Goal: Task Accomplishment & Management: Manage account settings

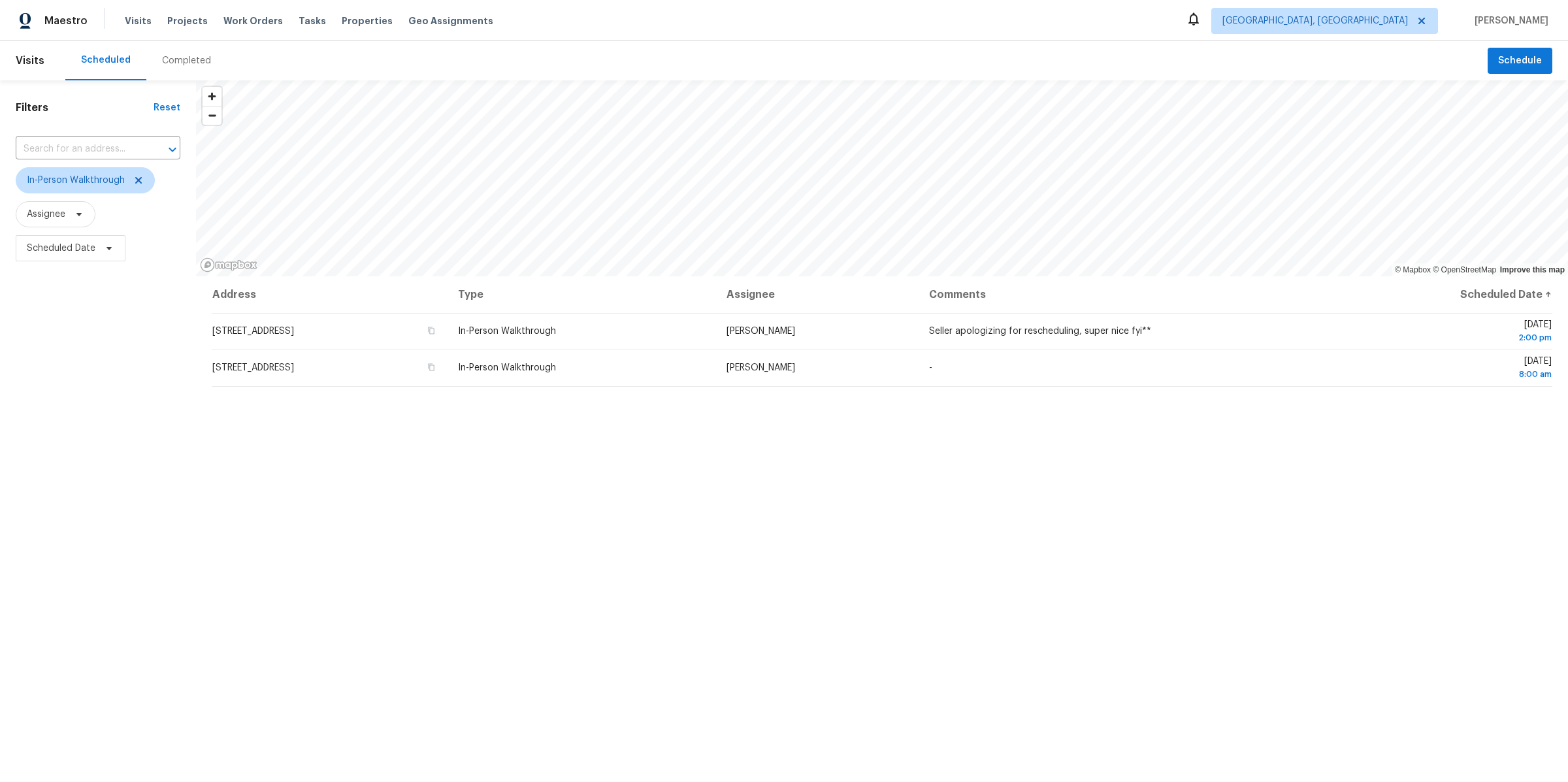
click at [412, 476] on div "Address Type Assignee Comments Scheduled Date ↑ 2953 Old Home Rd, Akron, OH 443…" at bounding box center [882, 589] width 1372 height 626
drag, startPoint x: 350, startPoint y: 469, endPoint x: 151, endPoint y: 343, distance: 235.5
click at [151, 343] on div "Filters Reset ​ In-Person Walkthrough Assignee Scheduled Date © Mapbox © OpenSt…" at bounding box center [784, 491] width 1568 height 822
click at [156, 325] on div "Filters Reset ​ In-Person Walkthrough Assignee Scheduled Date" at bounding box center [98, 491] width 196 height 822
drag, startPoint x: 171, startPoint y: 292, endPoint x: 277, endPoint y: 445, distance: 186.1
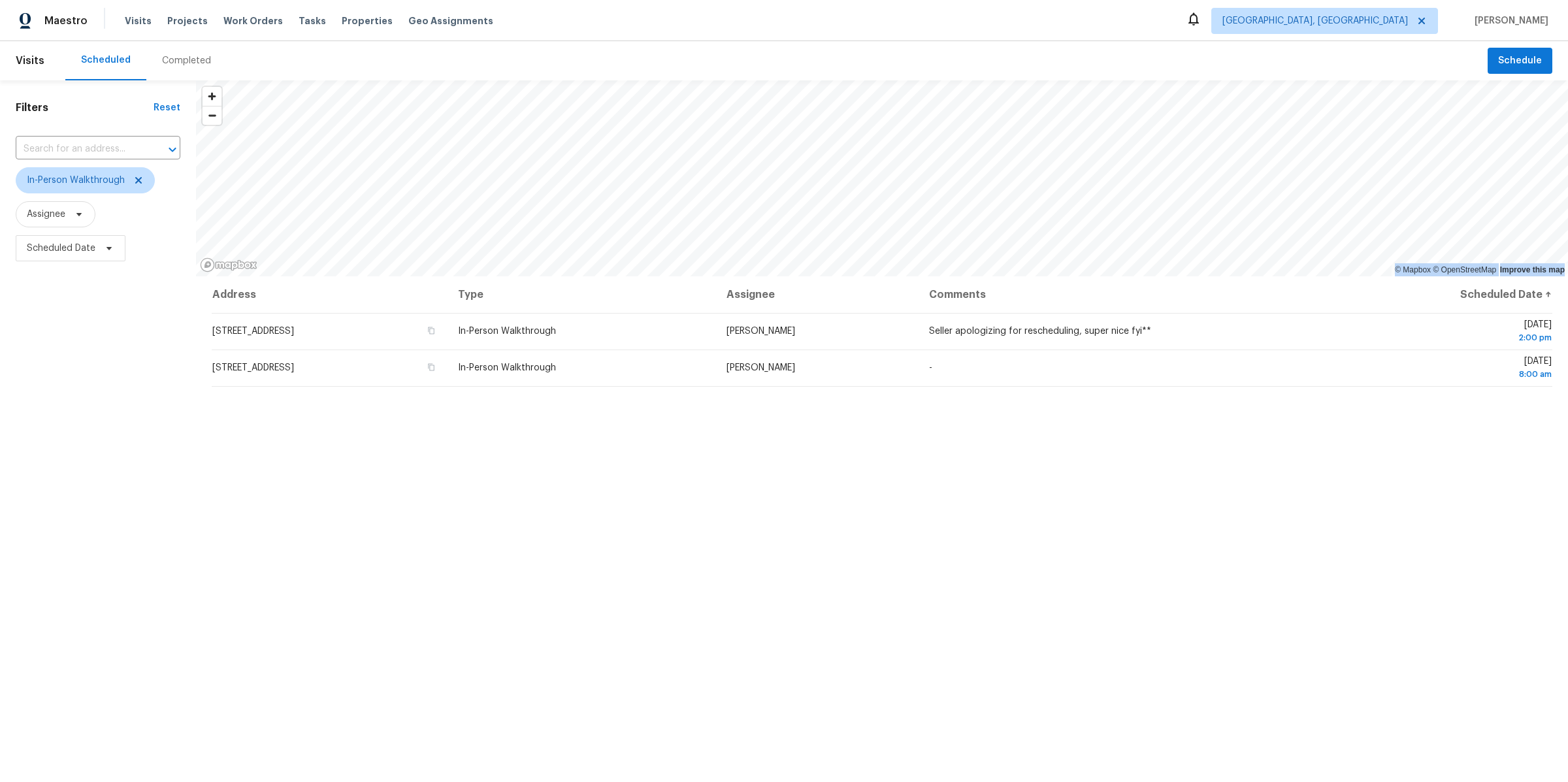
click at [273, 441] on div "Filters Reset ​ In-Person Walkthrough Assignee Scheduled Date © Mapbox © OpenSt…" at bounding box center [784, 491] width 1568 height 822
click at [277, 443] on div "Address Type Assignee Comments Scheduled Date ↑ 2953 Old Home Rd, Akron, OH 443…" at bounding box center [882, 589] width 1372 height 626
drag, startPoint x: 277, startPoint y: 443, endPoint x: 98, endPoint y: 247, distance: 265.4
click at [100, 249] on div "Filters Reset ​ In-Person Walkthrough Assignee Scheduled Date © Mapbox © OpenSt…" at bounding box center [784, 491] width 1568 height 822
click at [181, 277] on div "Filters Reset ​ In-Person Walkthrough Assignee Scheduled Date" at bounding box center [98, 491] width 196 height 822
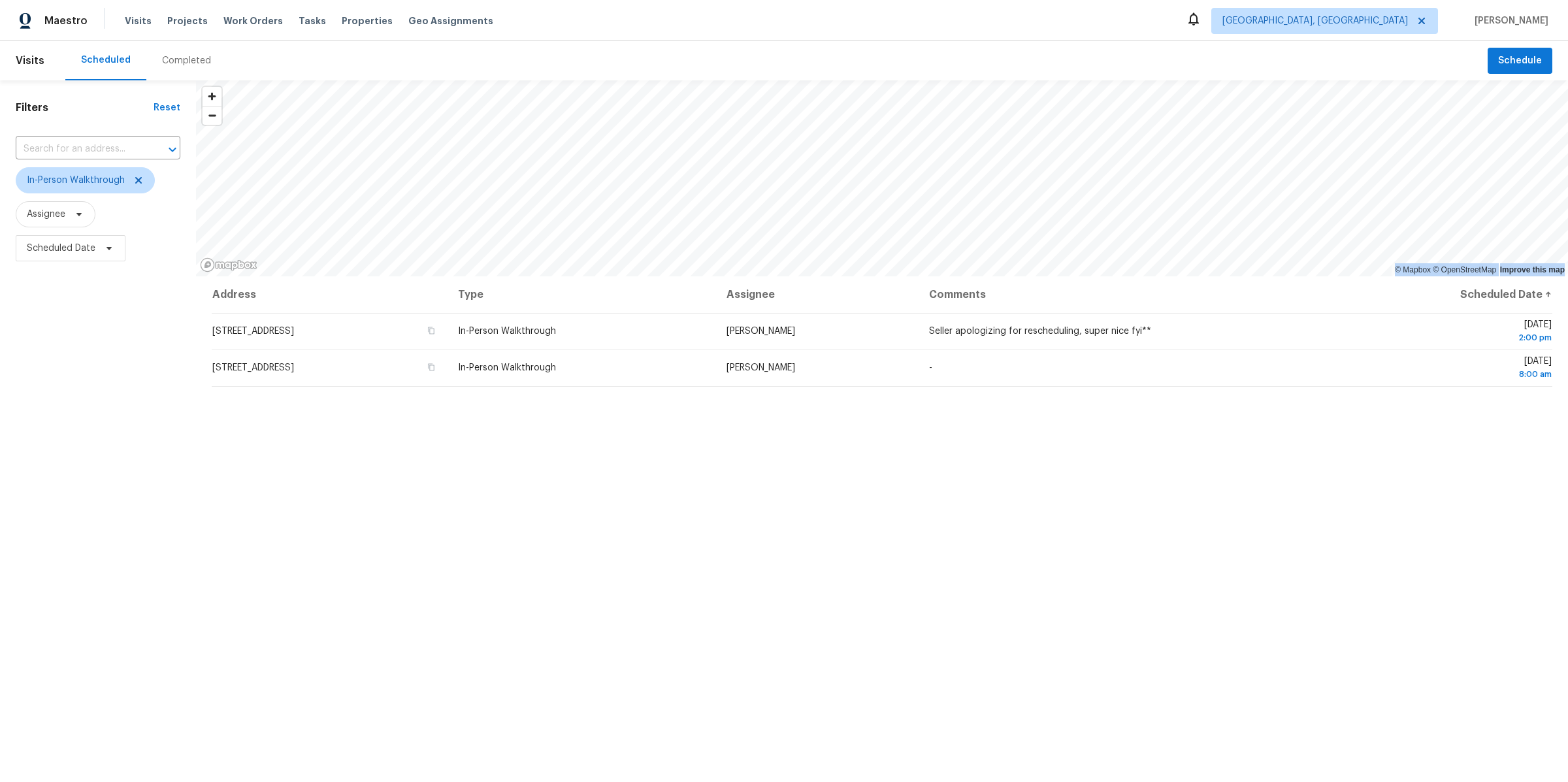
drag, startPoint x: 166, startPoint y: 286, endPoint x: 471, endPoint y: 537, distance: 395.0
click at [466, 532] on div "Filters Reset ​ In-Person Walkthrough Assignee Scheduled Date © Mapbox © OpenSt…" at bounding box center [784, 491] width 1568 height 822
click at [471, 537] on div "Address Type Assignee Comments Scheduled Date ↑ 2953 Old Home Rd, Akron, OH 443…" at bounding box center [882, 589] width 1372 height 626
drag, startPoint x: 1022, startPoint y: 471, endPoint x: 213, endPoint y: 100, distance: 890.0
click at [213, 100] on div "© Mapbox © OpenStreetMap Improve this map Address Type Assignee Comments Schedu…" at bounding box center [882, 491] width 1372 height 822
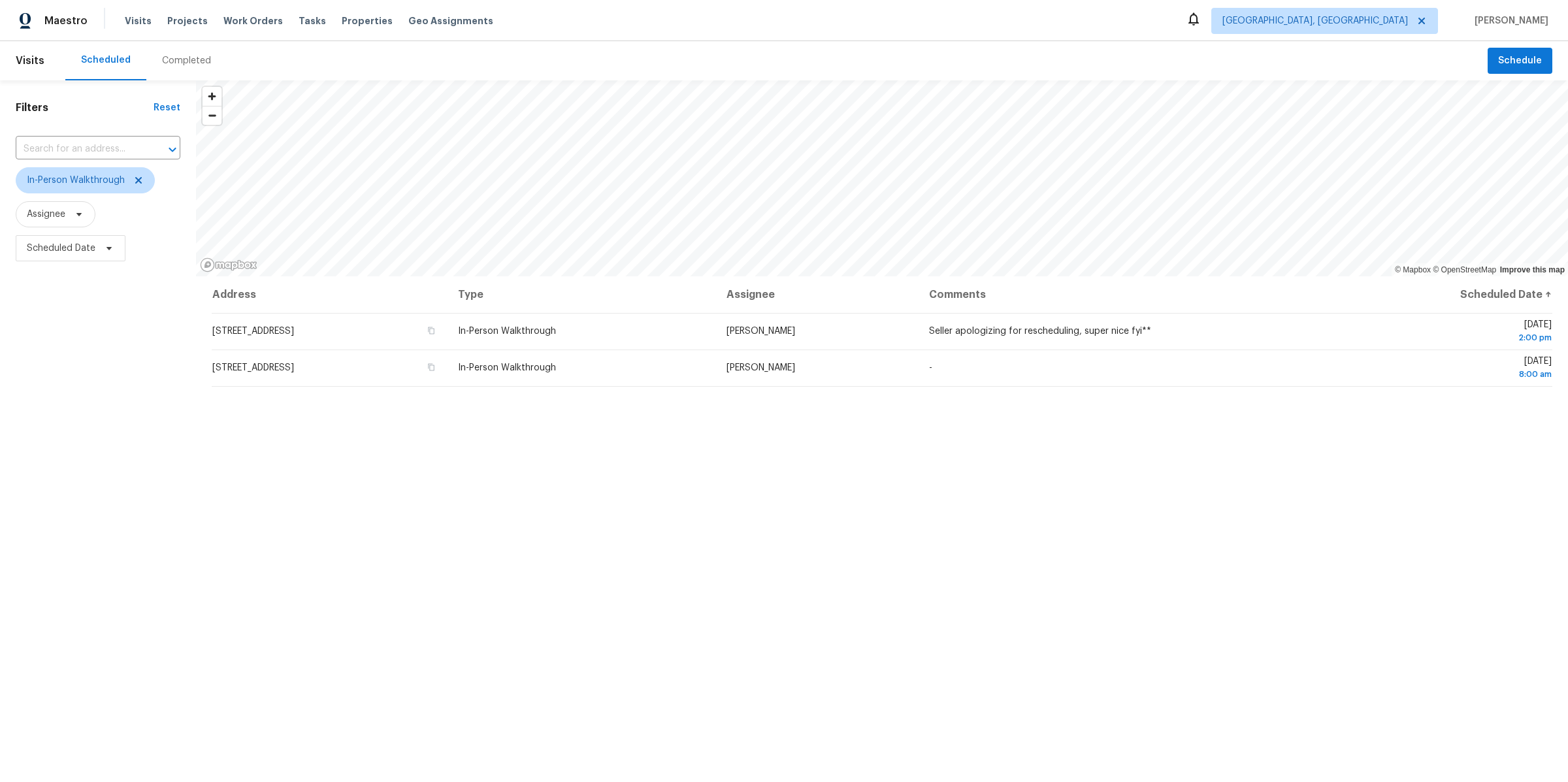
click at [97, 323] on div "Filters Reset ​ In-Person Walkthrough Assignee Scheduled Date" at bounding box center [98, 491] width 196 height 822
drag, startPoint x: 185, startPoint y: 277, endPoint x: 622, endPoint y: 449, distance: 469.6
click at [622, 449] on div "Filters Reset ​ In-Person Walkthrough Assignee Scheduled Date © Mapbox © OpenSt…" at bounding box center [784, 491] width 1568 height 822
drag, startPoint x: 622, startPoint y: 449, endPoint x: 484, endPoint y: 301, distance: 202.4
click at [484, 301] on div "Address Type Assignee Comments Scheduled Date ↑ 2953 Old Home Rd, Akron, OH 443…" at bounding box center [882, 589] width 1372 height 626
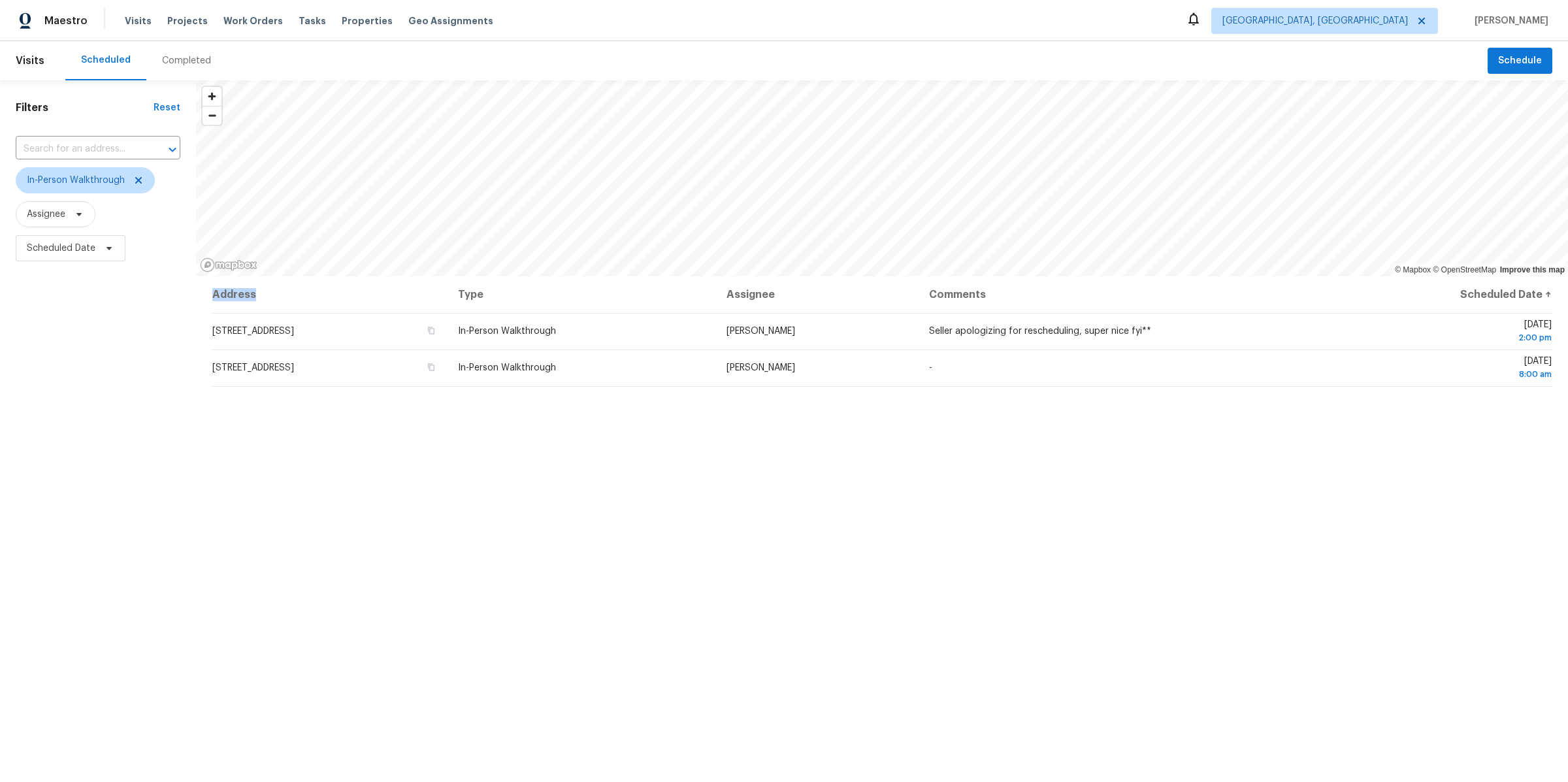
click at [447, 301] on th "Address" at bounding box center [330, 294] width 236 height 36
drag, startPoint x: 200, startPoint y: 297, endPoint x: 372, endPoint y: 461, distance: 237.7
click at [372, 461] on div "Address Type Assignee Comments Scheduled Date ↑ 2953 Old Home Rd, Akron, OH 443…" at bounding box center [882, 589] width 1372 height 626
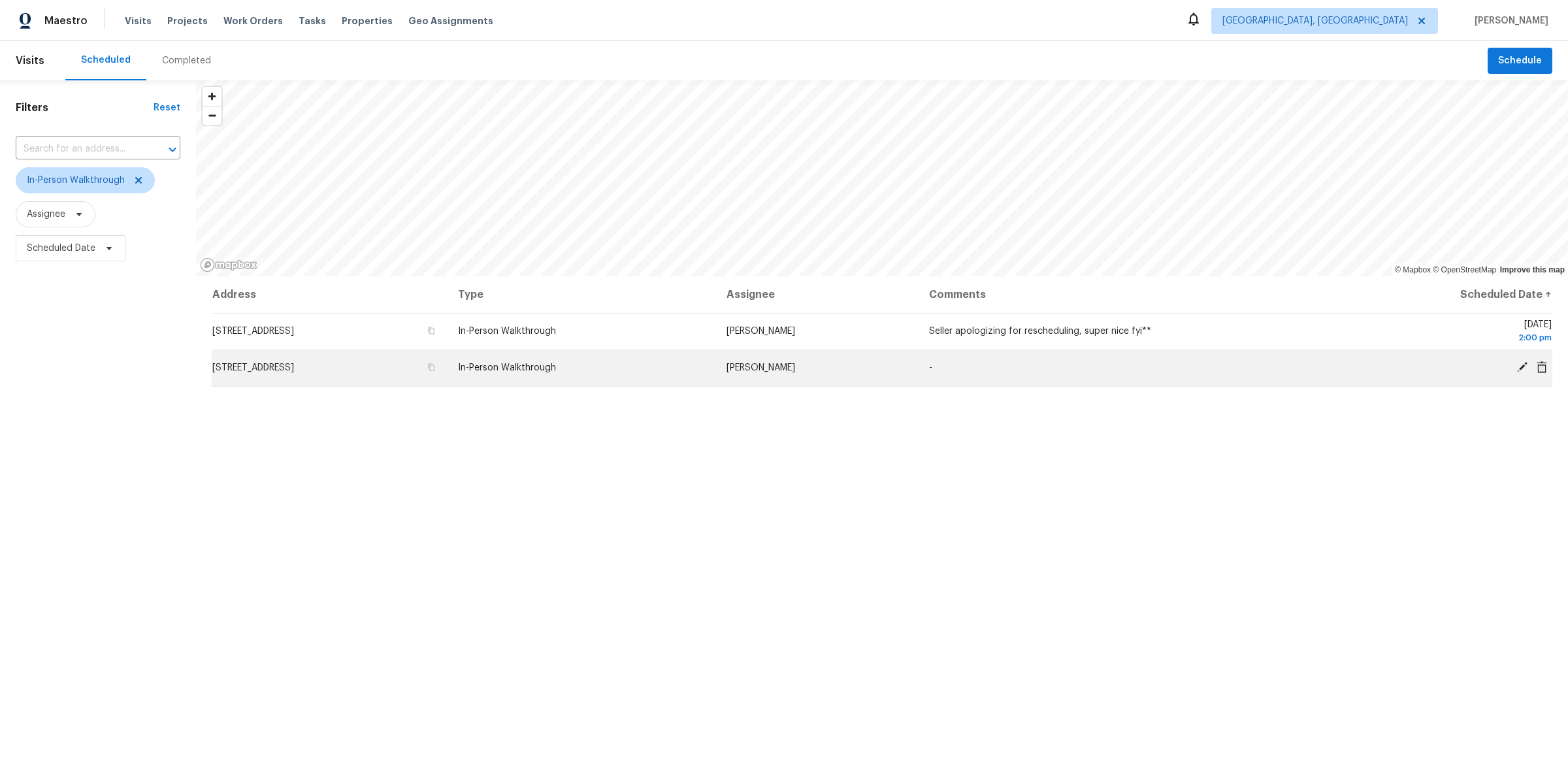
click at [245, 378] on td "3830 Valleyview Dr, Lorain, OH 44053" at bounding box center [330, 367] width 236 height 36
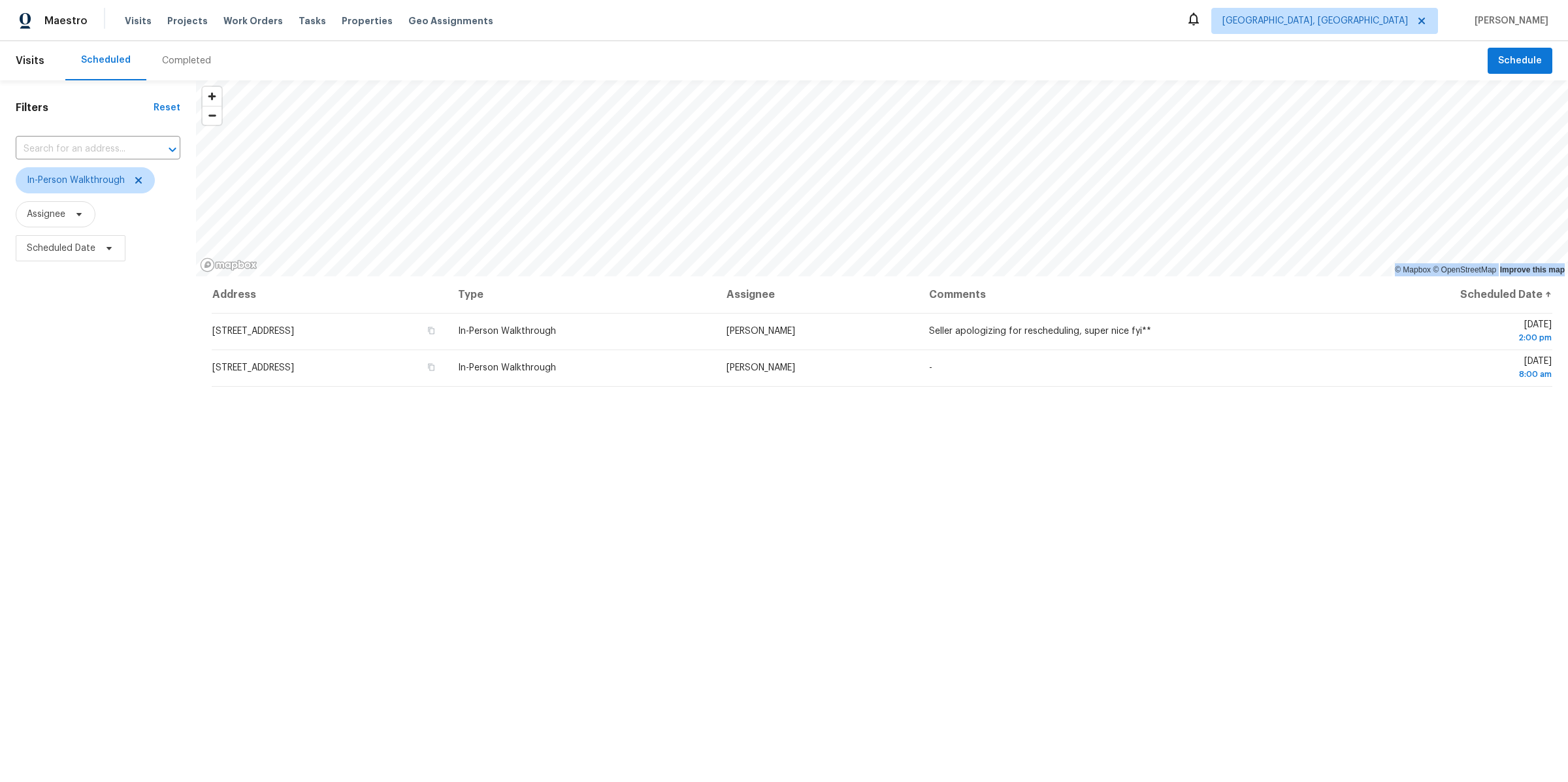
drag, startPoint x: 150, startPoint y: 304, endPoint x: 375, endPoint y: 534, distance: 321.8
click at [370, 531] on div "Filters Reset ​ In-Person Walkthrough Assignee Scheduled Date © Mapbox © OpenSt…" at bounding box center [784, 491] width 1568 height 822
click at [375, 534] on div "Address Type Assignee Comments Scheduled Date ↑ 2953 Old Home Rd, Akron, OH 443…" at bounding box center [882, 589] width 1372 height 626
drag, startPoint x: 224, startPoint y: 449, endPoint x: 141, endPoint y: 302, distance: 168.8
click at [141, 302] on div "Filters Reset ​ In-Person Walkthrough Assignee Scheduled Date © Mapbox © OpenSt…" at bounding box center [784, 491] width 1568 height 822
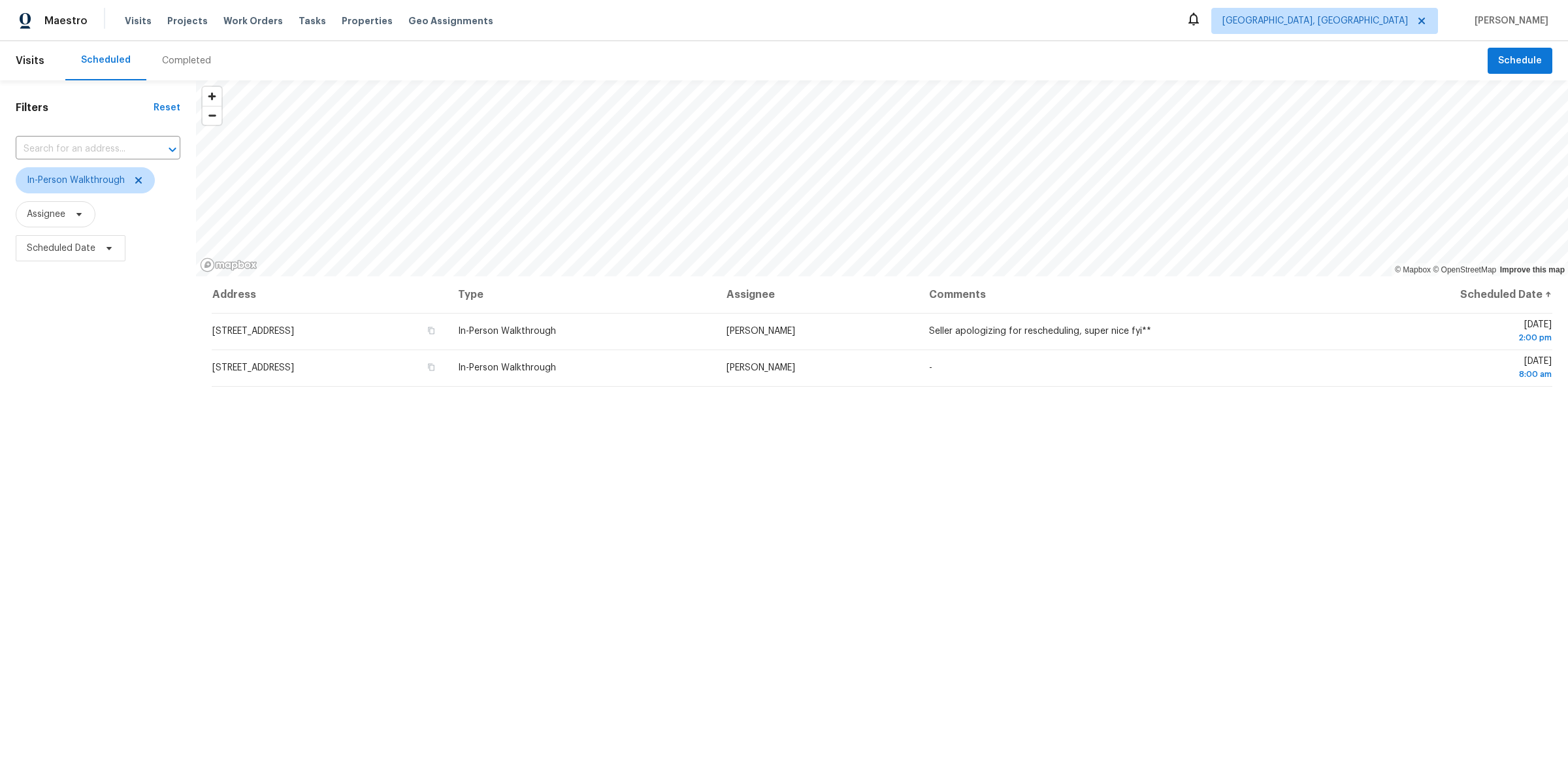
click at [159, 298] on div "Filters Reset ​ In-Person Walkthrough Assignee Scheduled Date" at bounding box center [98, 491] width 196 height 822
drag, startPoint x: 159, startPoint y: 298, endPoint x: 407, endPoint y: 501, distance: 320.5
click at [407, 501] on div "Filters Reset ​ In-Person Walkthrough Assignee Scheduled Date © Mapbox © OpenSt…" at bounding box center [784, 491] width 1568 height 822
click at [407, 501] on div "Address Type Assignee Comments Scheduled Date ↑ 2953 Old Home Rd, Akron, OH 443…" at bounding box center [882, 589] width 1372 height 626
click at [341, 23] on span "Properties" at bounding box center [367, 21] width 51 height 13
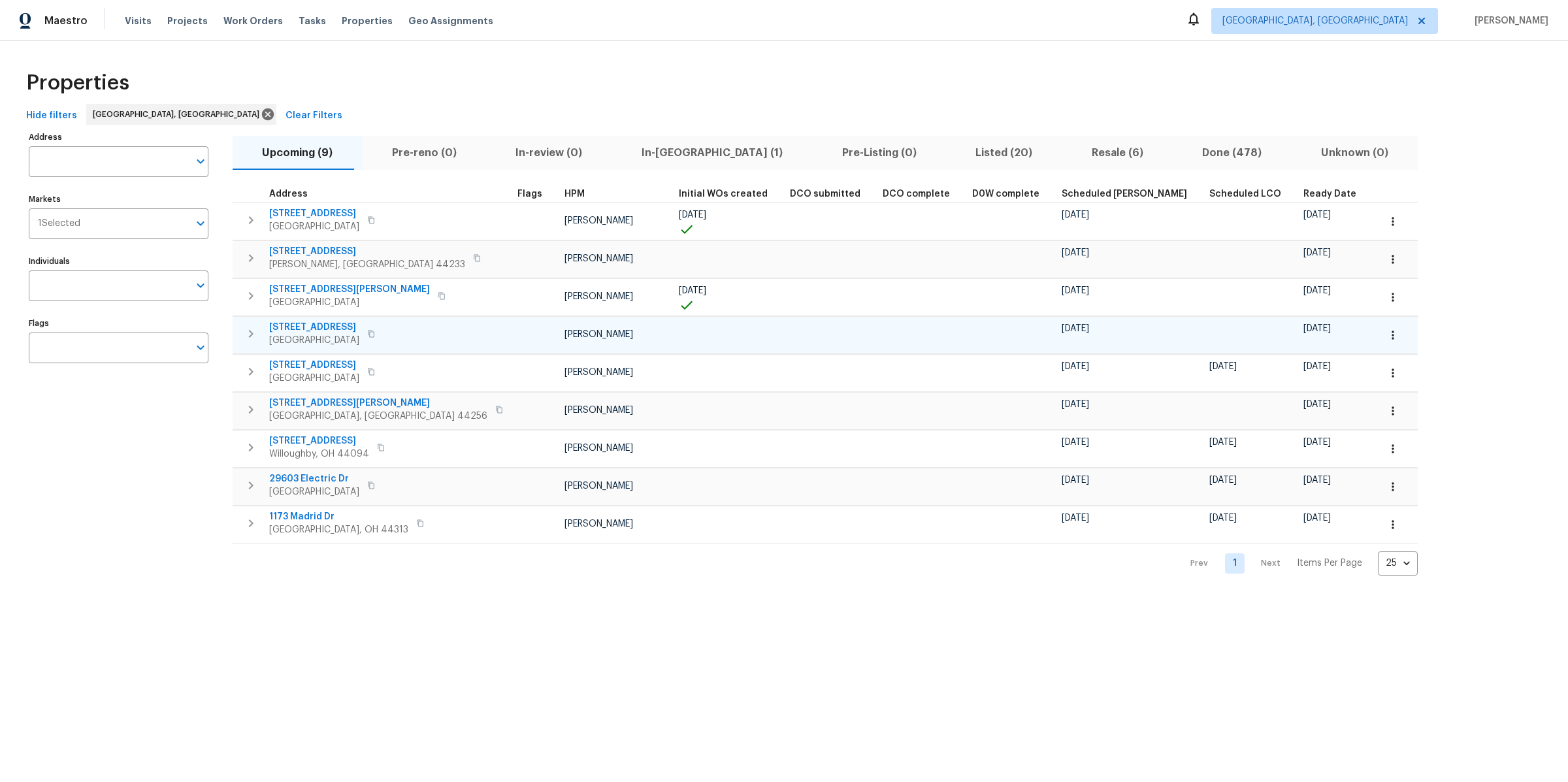
click at [1392, 335] on icon "button" at bounding box center [1392, 335] width 2 height 9
click at [1175, 471] on p "Admin: Repair Budget Review" at bounding box center [1222, 470] width 125 height 14
click at [560, 574] on div at bounding box center [784, 391] width 1568 height 782
click at [316, 324] on span "848 Jamestown Ave" at bounding box center [314, 327] width 90 height 13
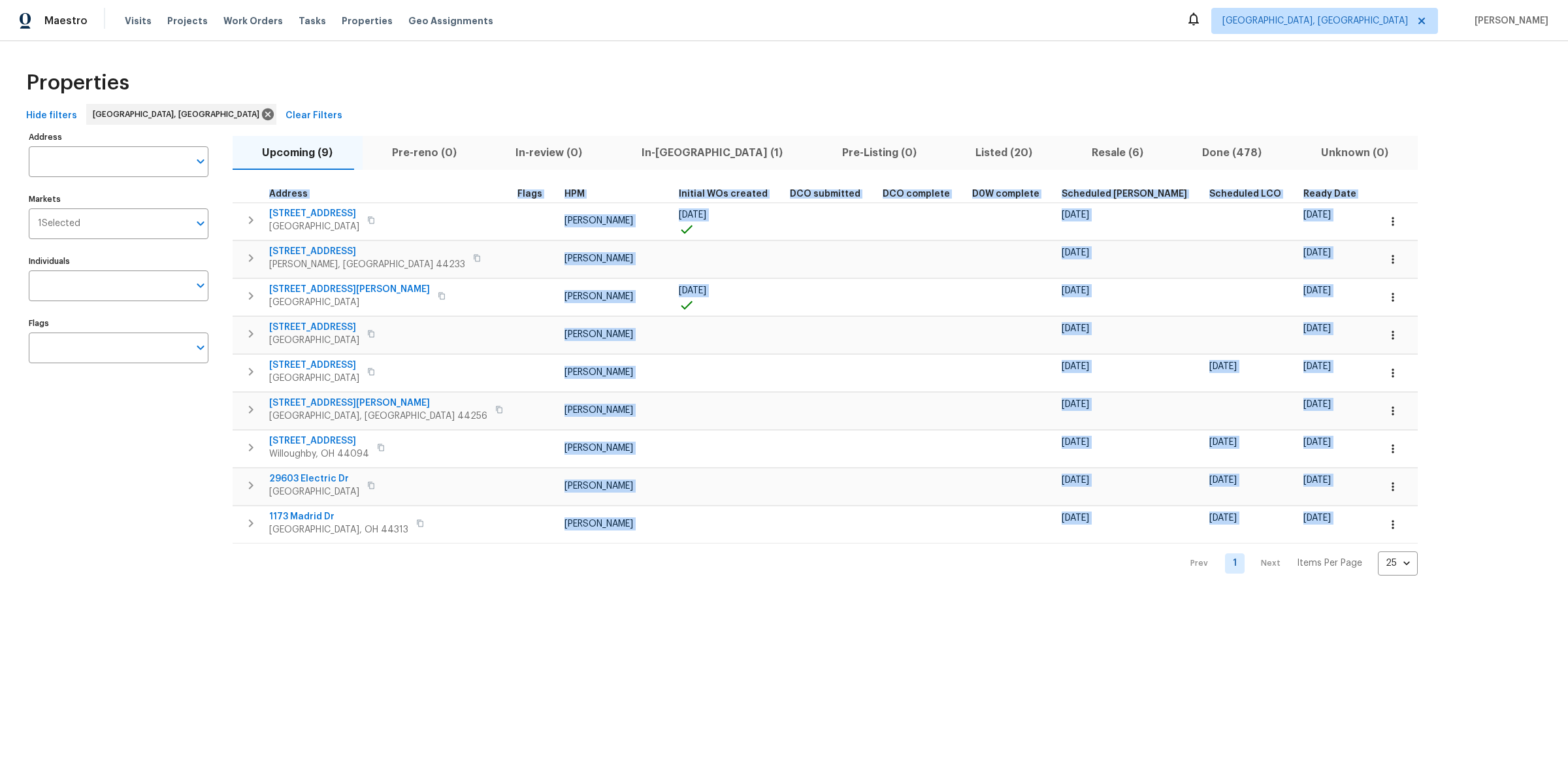
drag, startPoint x: 136, startPoint y: 451, endPoint x: 444, endPoint y: 609, distance: 346.2
click at [441, 596] on html "Maestro Visits Projects Work Orders Tasks Properties Geo Assignments Cleveland,…" at bounding box center [784, 298] width 1568 height 596
click at [444, 596] on html "Maestro Visits Projects Work Orders Tasks Properties Geo Assignments Cleveland,…" at bounding box center [784, 298] width 1568 height 596
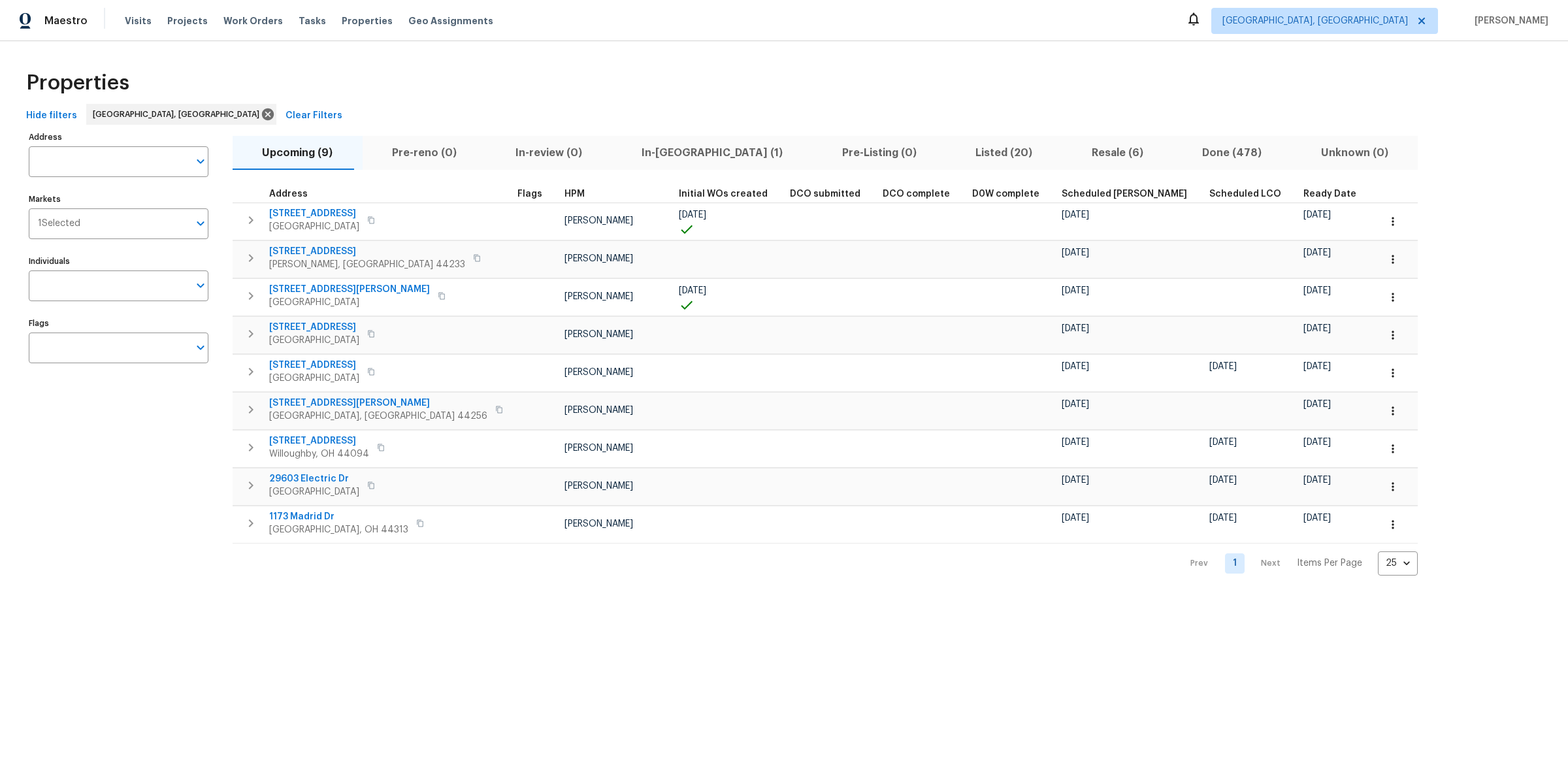
click at [954, 159] on span "Listed (20)" at bounding box center [1003, 153] width 100 height 18
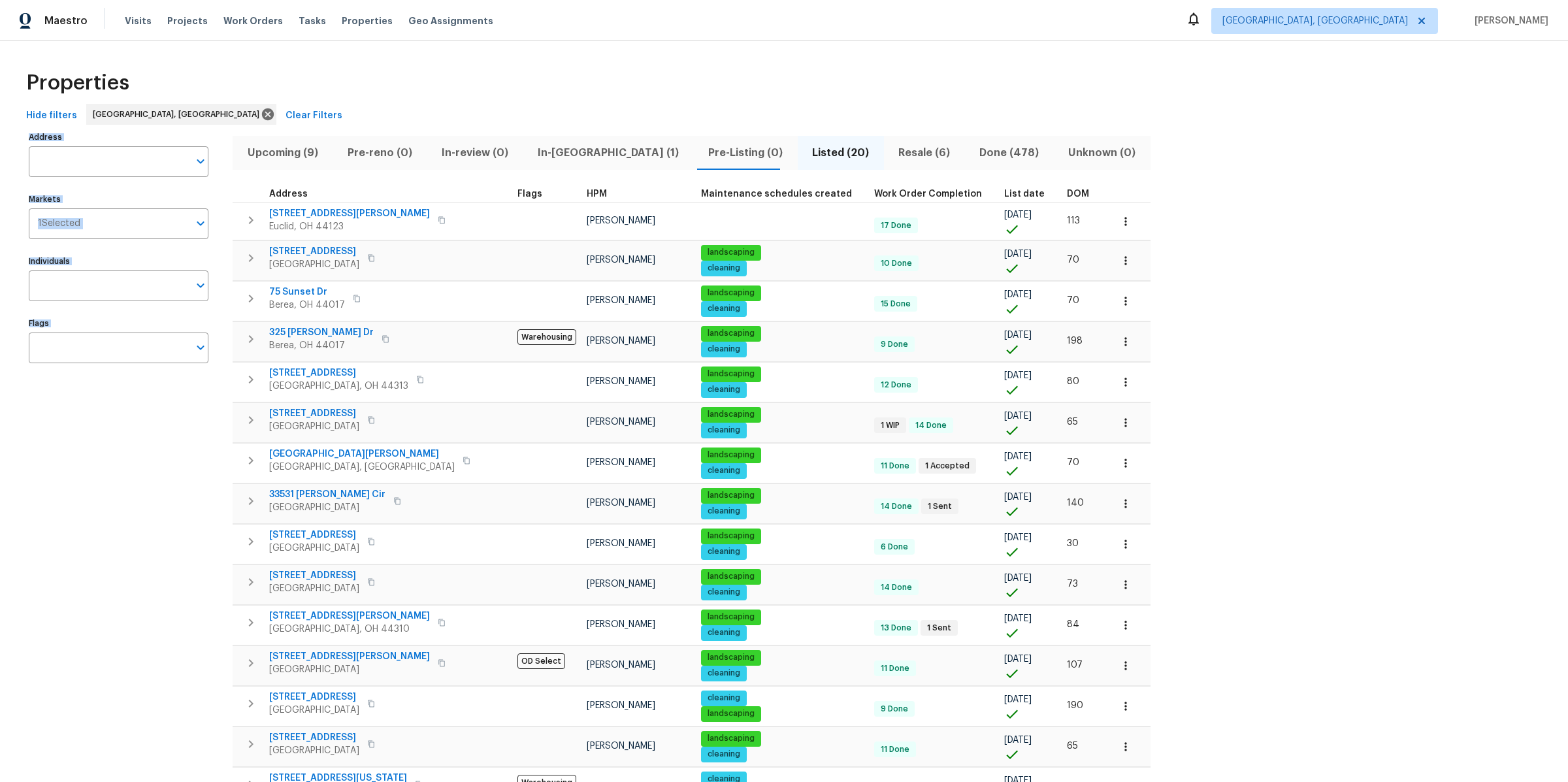
drag, startPoint x: 302, startPoint y: 110, endPoint x: 1171, endPoint y: 673, distance: 1035.4
click at [1171, 673] on div "Properties Hide filters Cleveland, OH Clear Filters Address Address Markets 1 S…" at bounding box center [784, 552] width 1568 height 1022
click at [1168, 527] on div "Address Address Markets 1 Selected Markets Individuals Individuals Flags Flags …" at bounding box center [784, 584] width 1526 height 914
drag, startPoint x: 1121, startPoint y: 144, endPoint x: 136, endPoint y: 364, distance: 1009.3
click at [136, 364] on div "Address Address Markets 1 Selected Markets Individuals Individuals Flags Flags …" at bounding box center [784, 584] width 1526 height 914
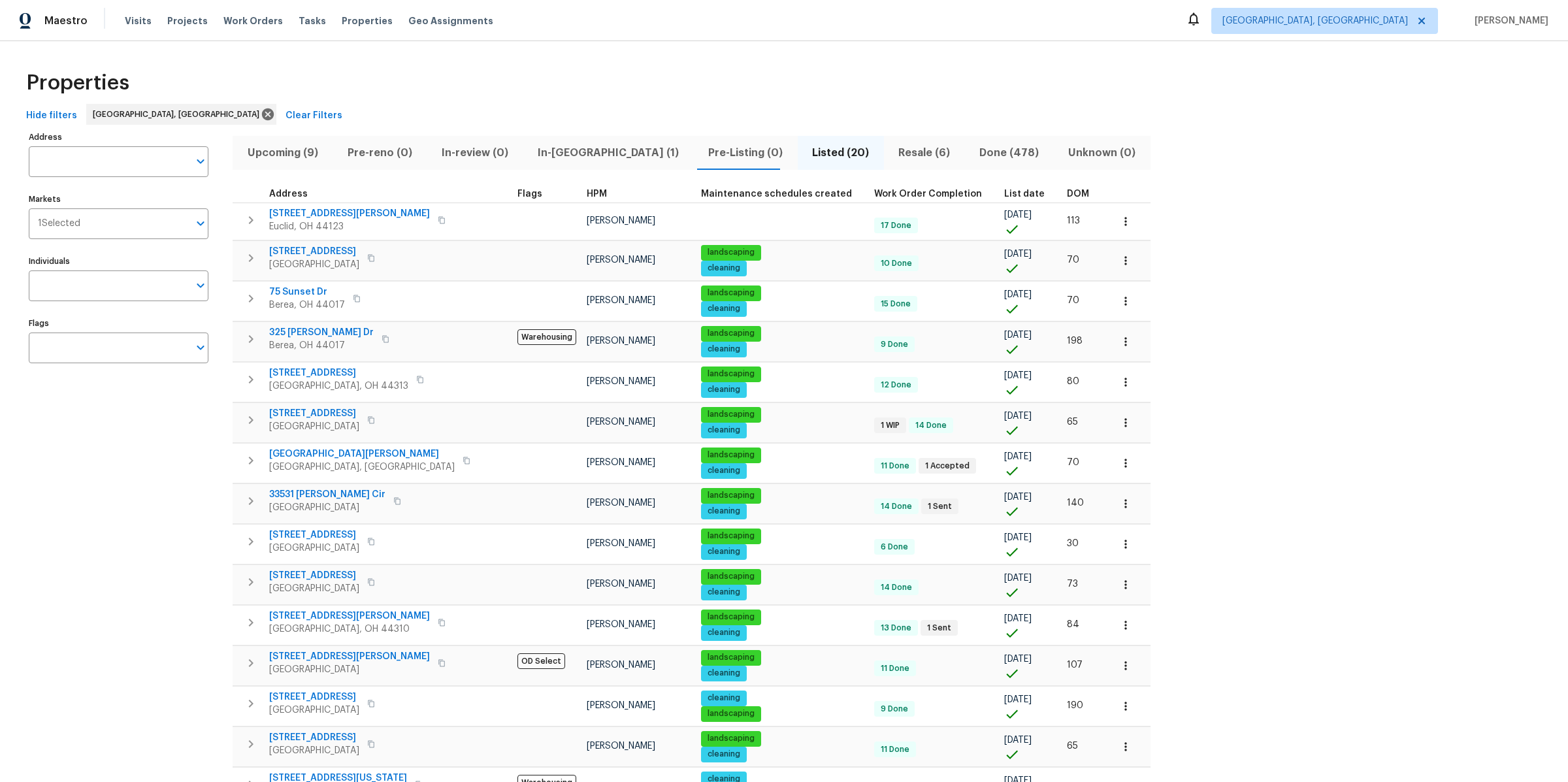
click at [156, 495] on div "Address Address Markets 1 Selected Markets Individuals Individuals Flags Flags" at bounding box center [127, 584] width 196 height 914
drag, startPoint x: 366, startPoint y: 107, endPoint x: 1217, endPoint y: 687, distance: 1029.9
click at [1217, 687] on div "Properties Hide filters Cleveland, OH Clear Filters Address Address Markets 1 S…" at bounding box center [784, 552] width 1568 height 1022
click at [1127, 429] on div "Address Address Markets 1 Selected Markets Individuals Individuals Flags Flags …" at bounding box center [784, 584] width 1526 height 914
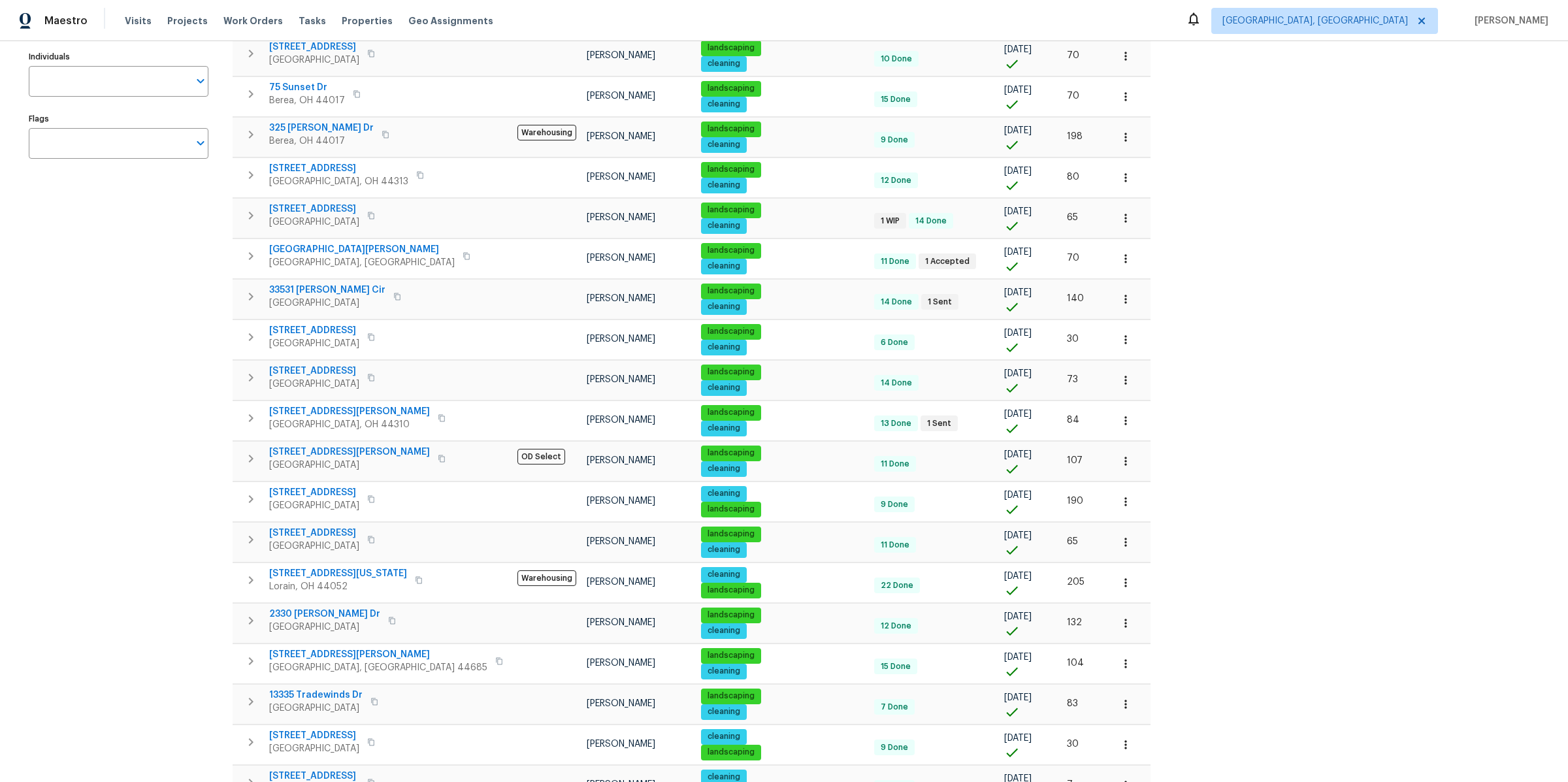
scroll to position [269, 0]
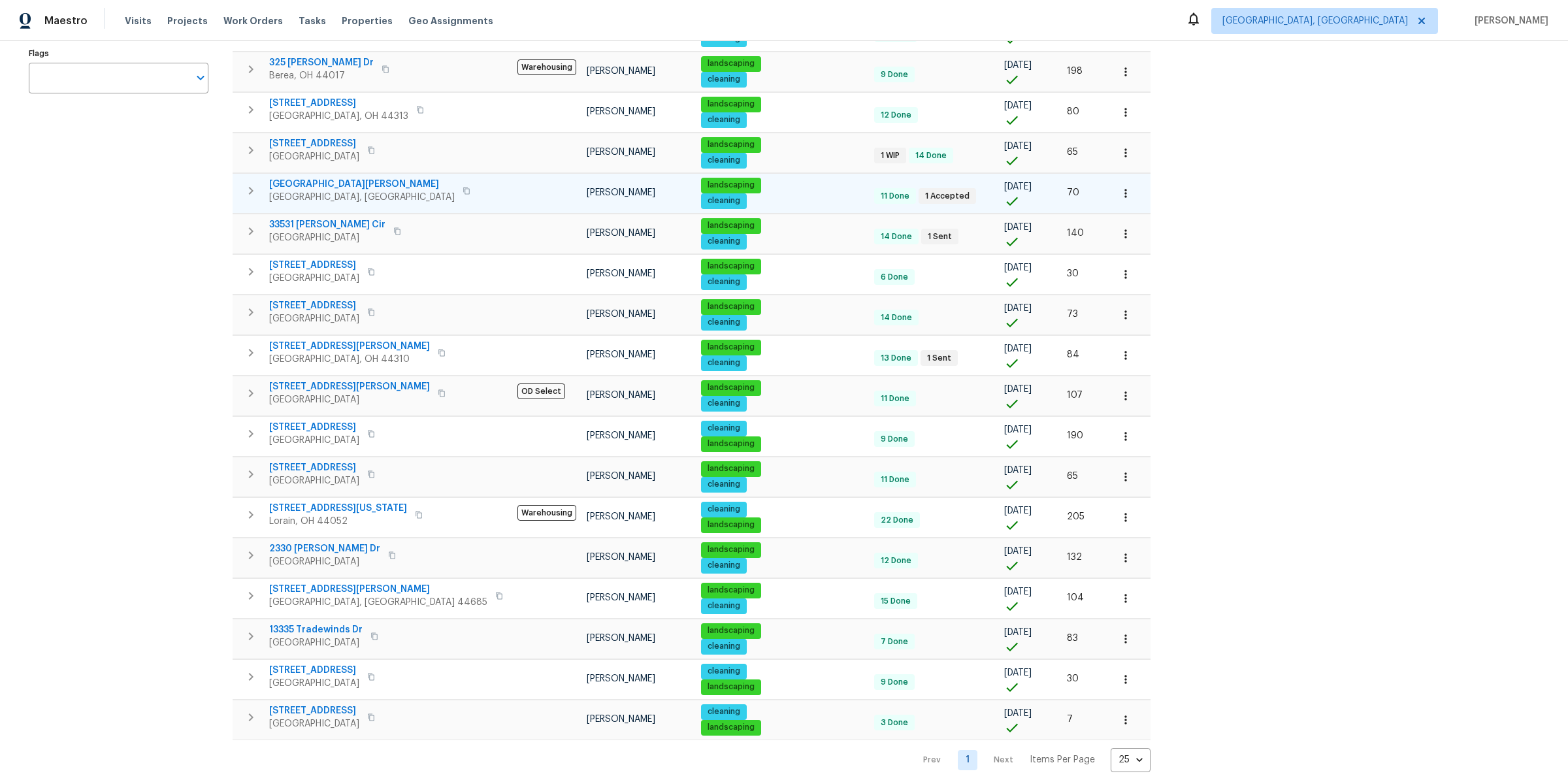
click at [512, 183] on td at bounding box center [546, 193] width 69 height 40
click at [257, 192] on icon "button" at bounding box center [251, 191] width 16 height 16
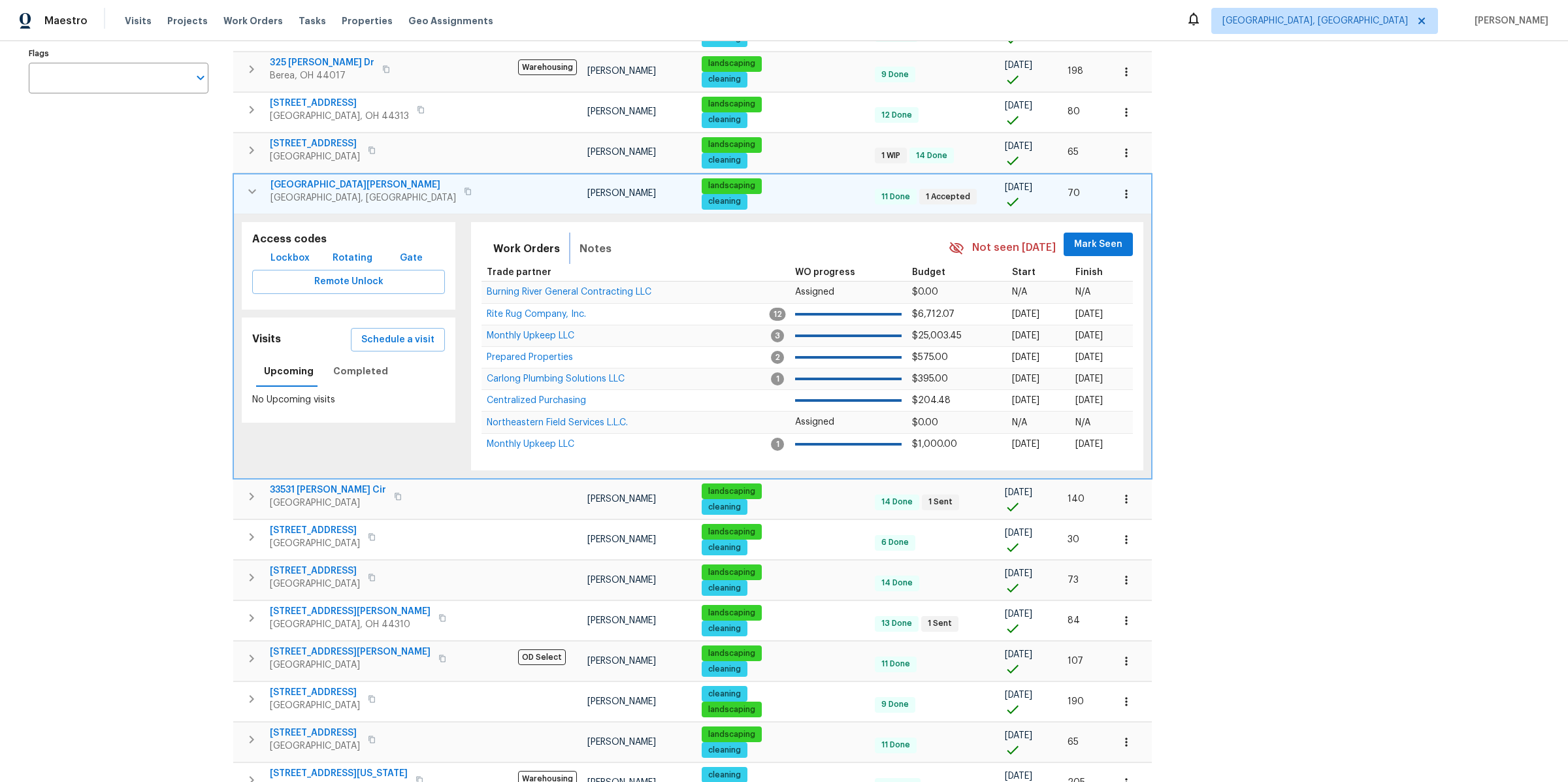
click at [580, 240] on span "Notes" at bounding box center [595, 249] width 32 height 18
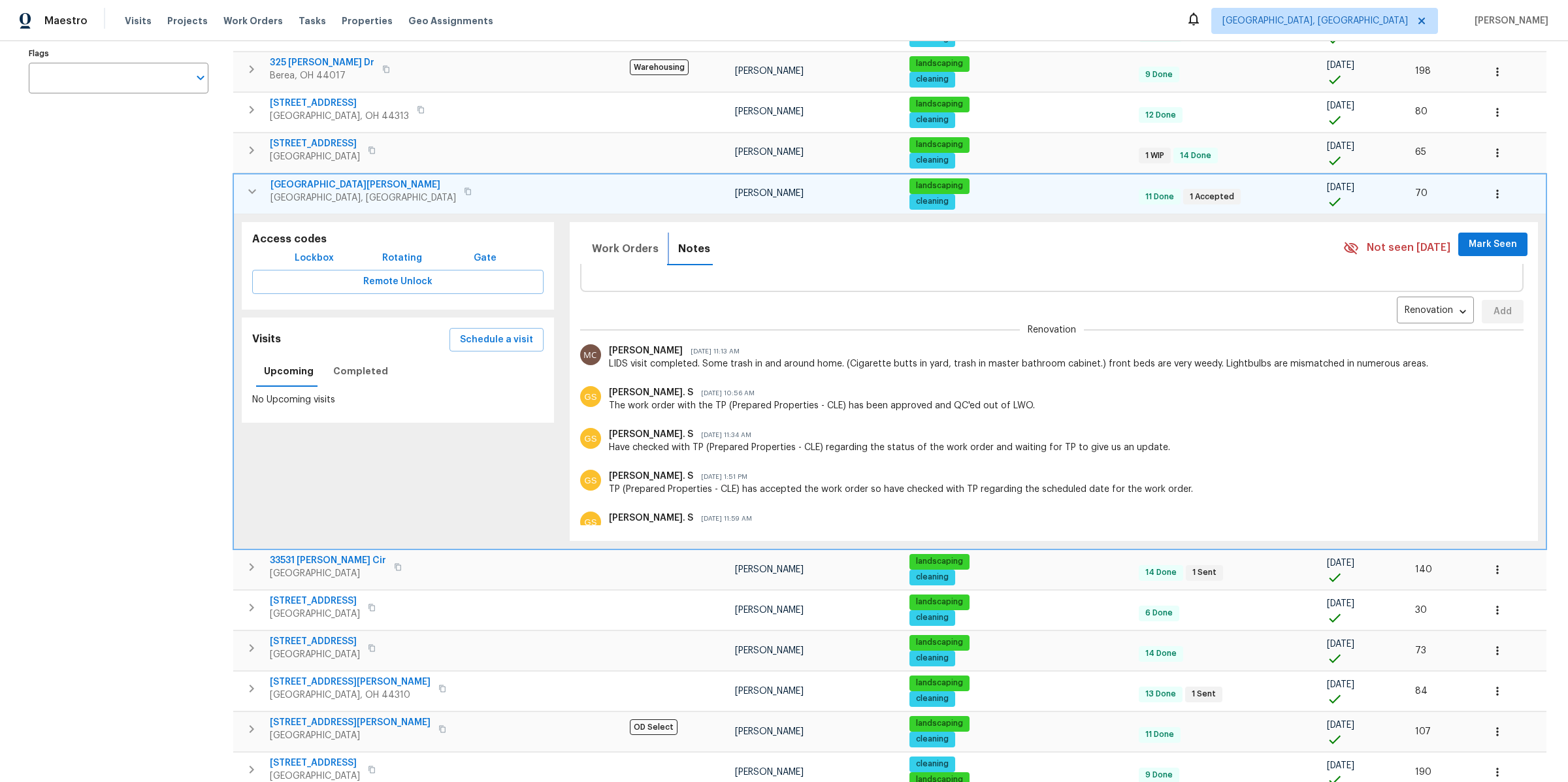
scroll to position [52, 0]
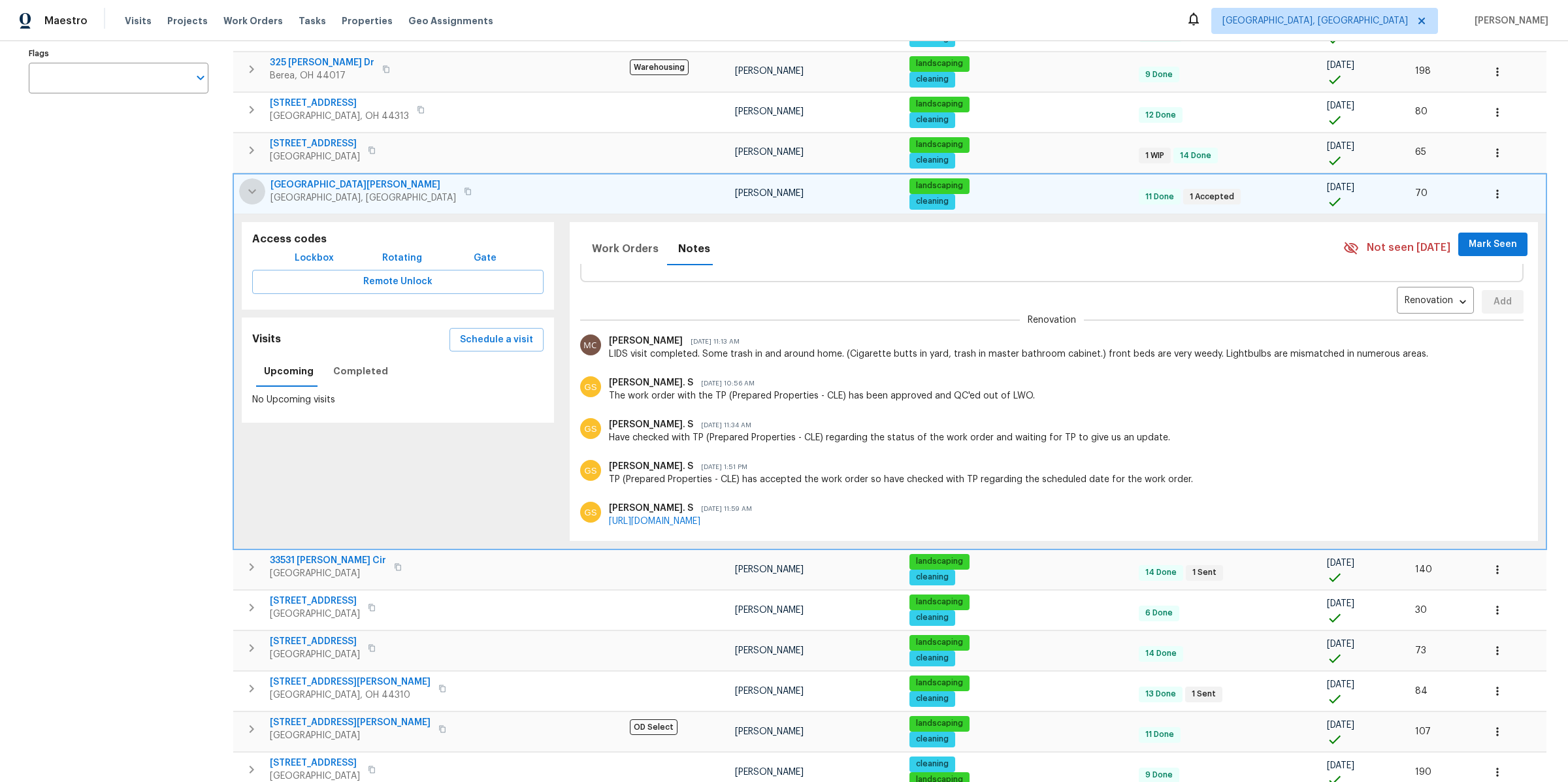
click at [245, 187] on icon "button" at bounding box center [252, 191] width 16 height 16
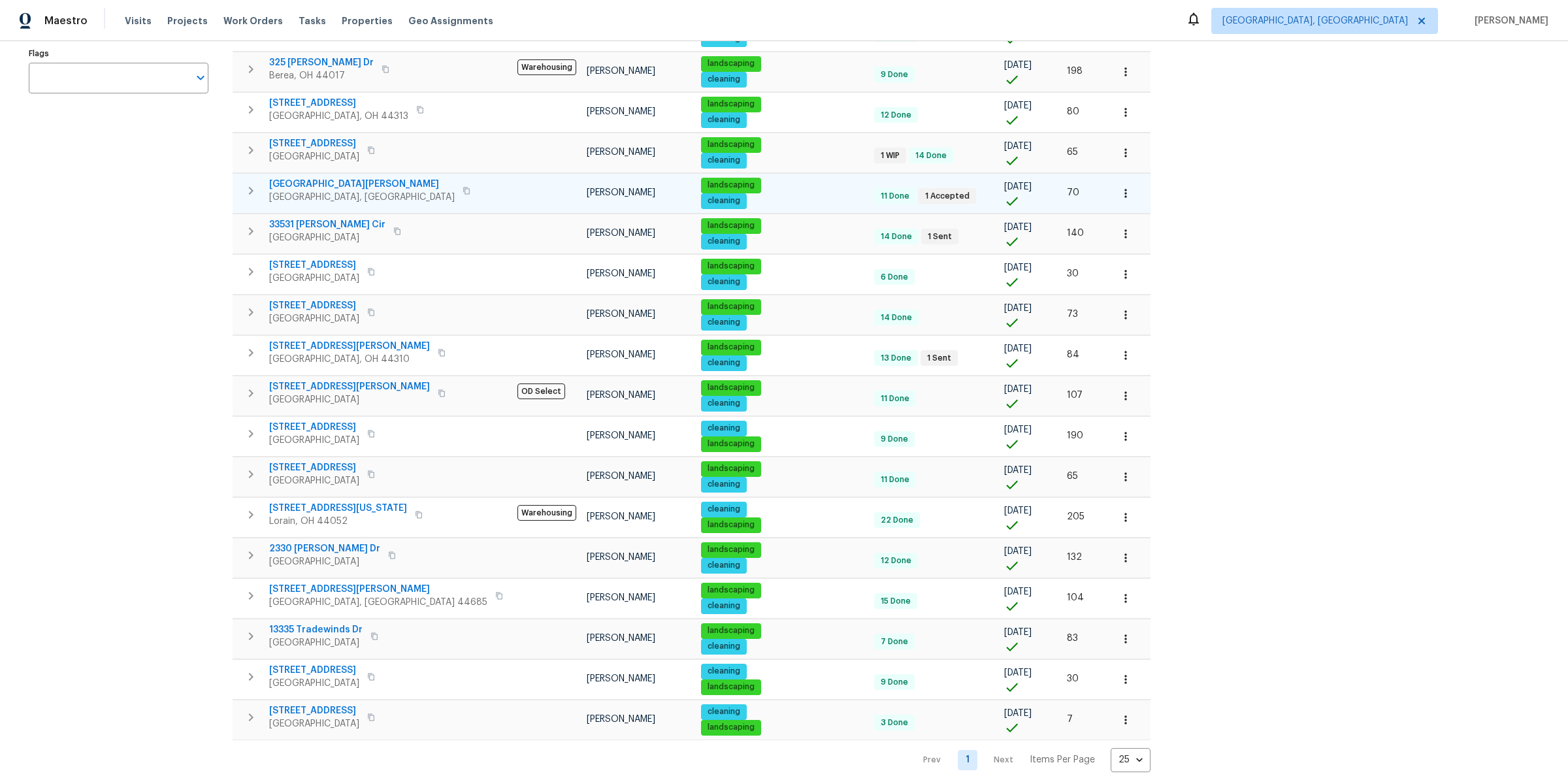
click at [156, 245] on div "Address Address Markets 1 Selected Markets Individuals Individuals Flags Flags" at bounding box center [127, 315] width 196 height 914
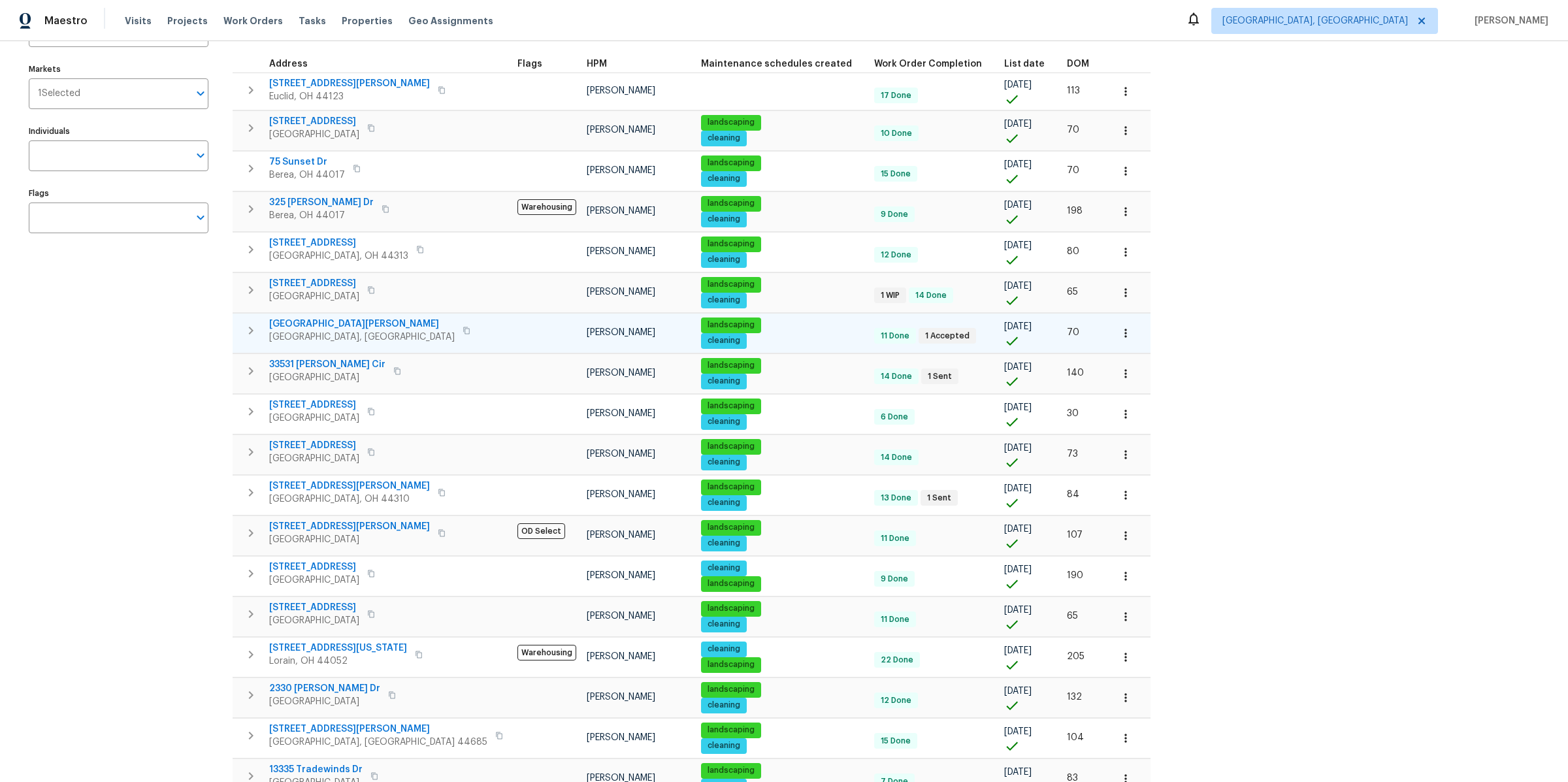
scroll to position [0, 0]
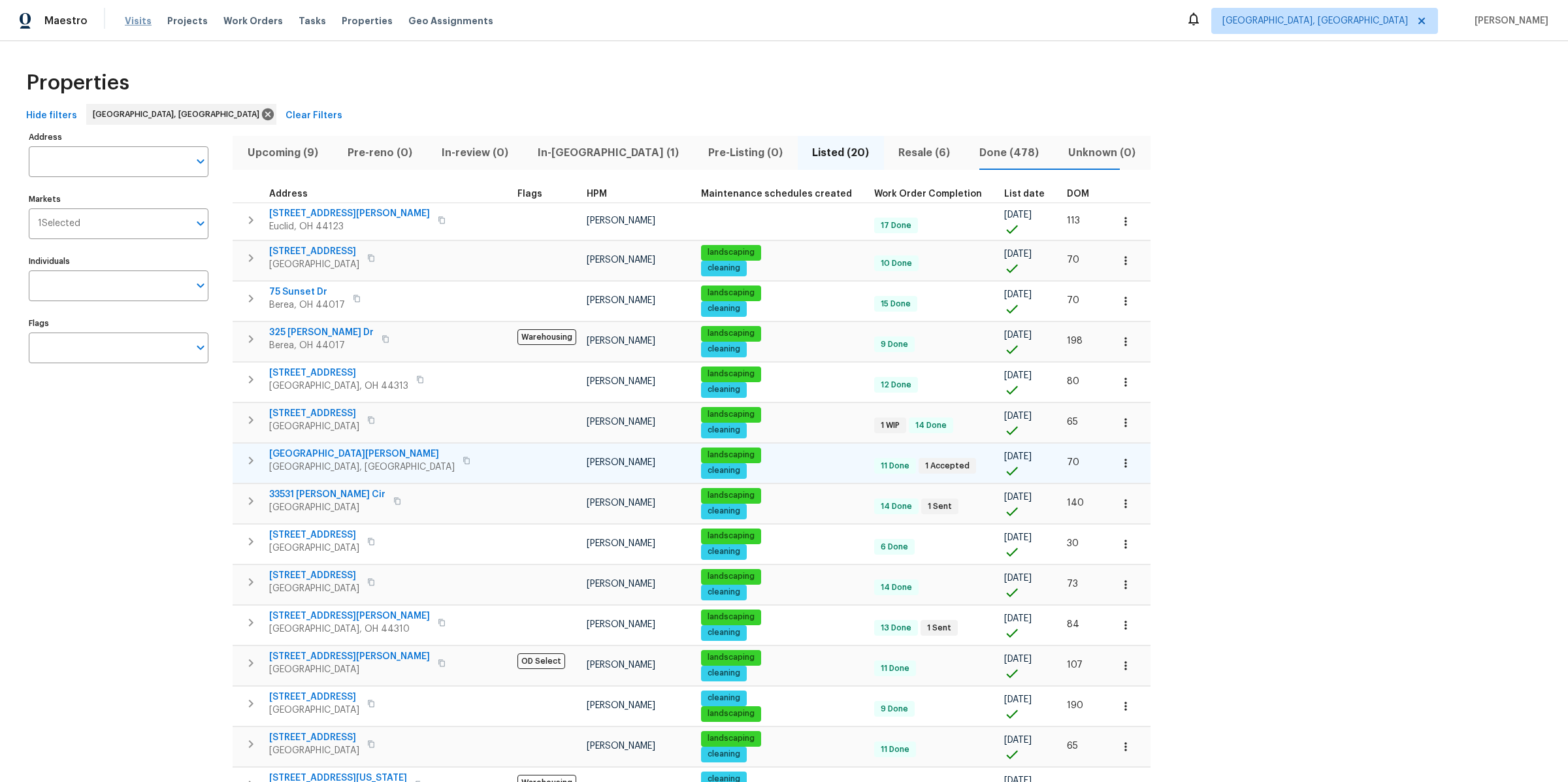
click at [138, 19] on span "Visits" at bounding box center [138, 21] width 27 height 13
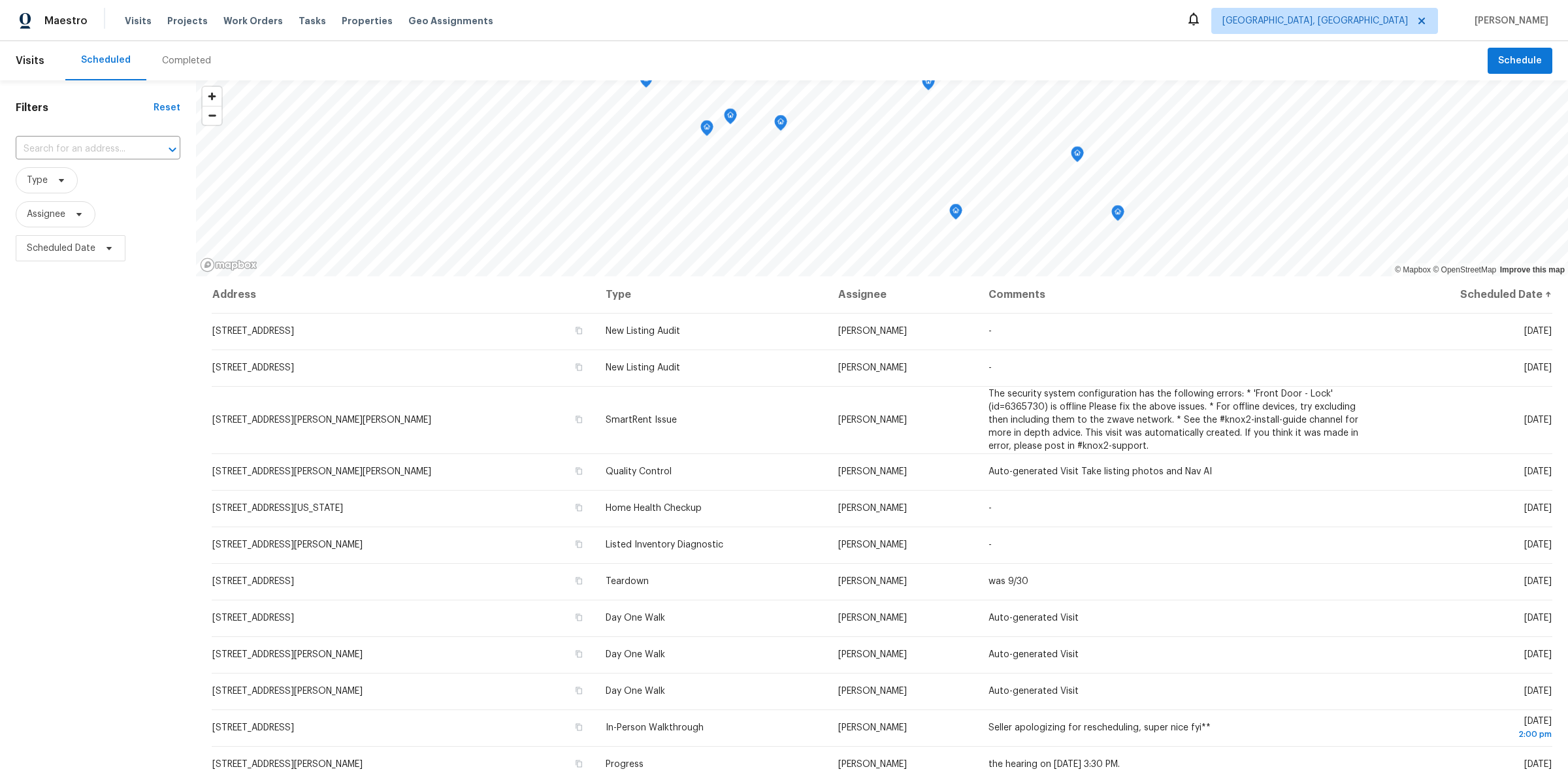
click at [191, 55] on div "Completed" at bounding box center [186, 60] width 49 height 13
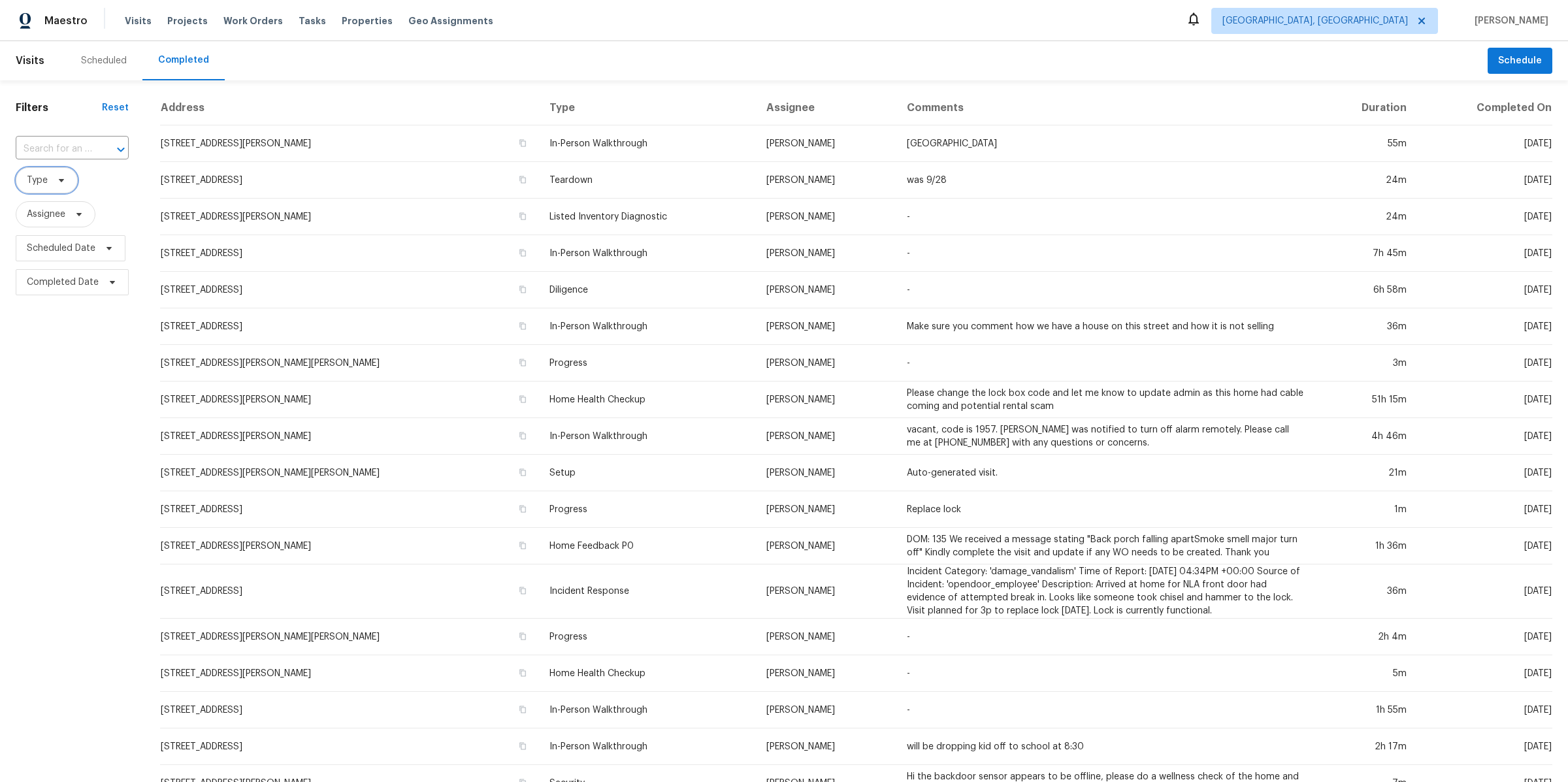
click at [68, 179] on span "Type" at bounding box center [46, 180] width 62 height 26
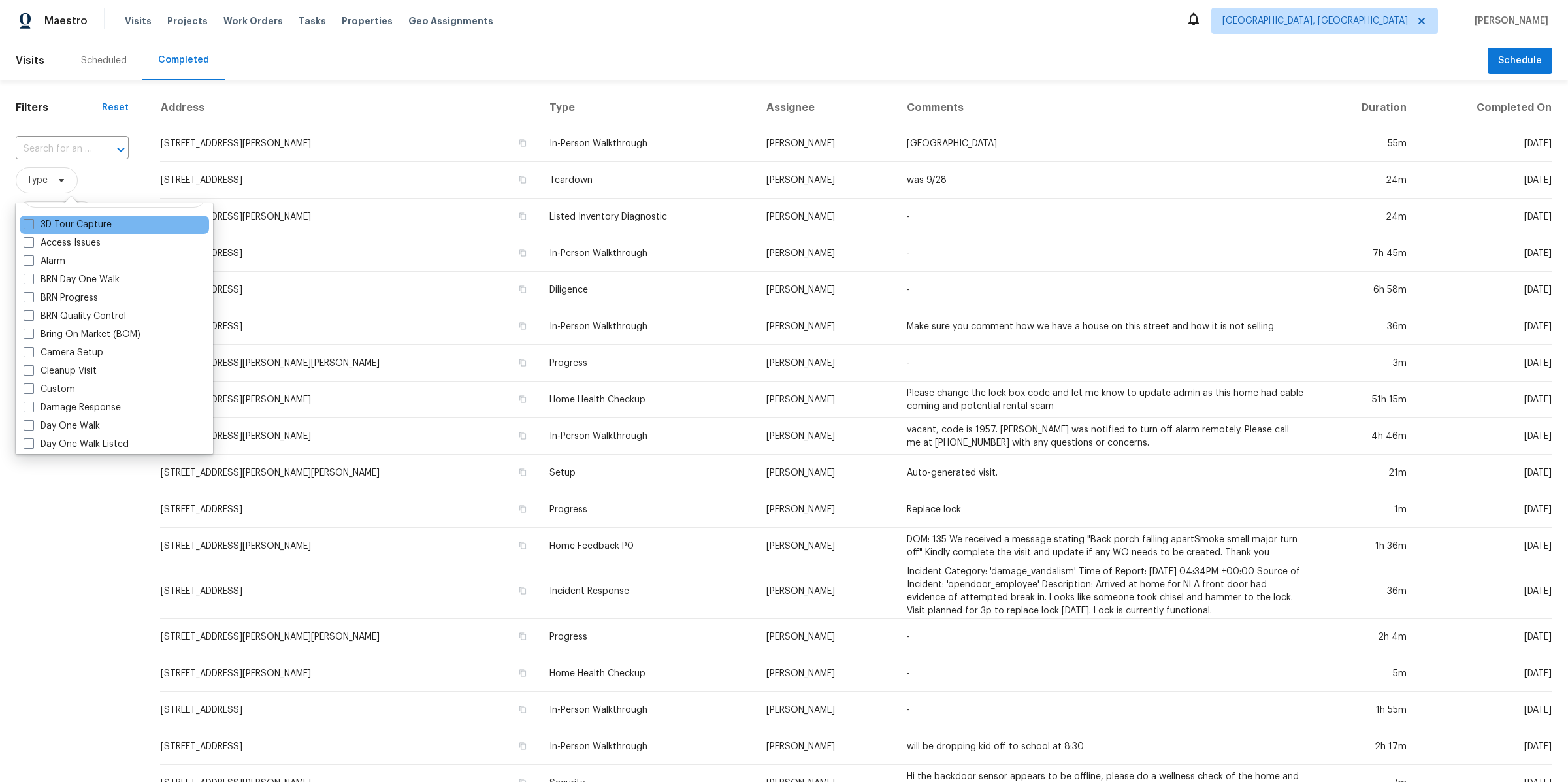
scroll to position [28, 0]
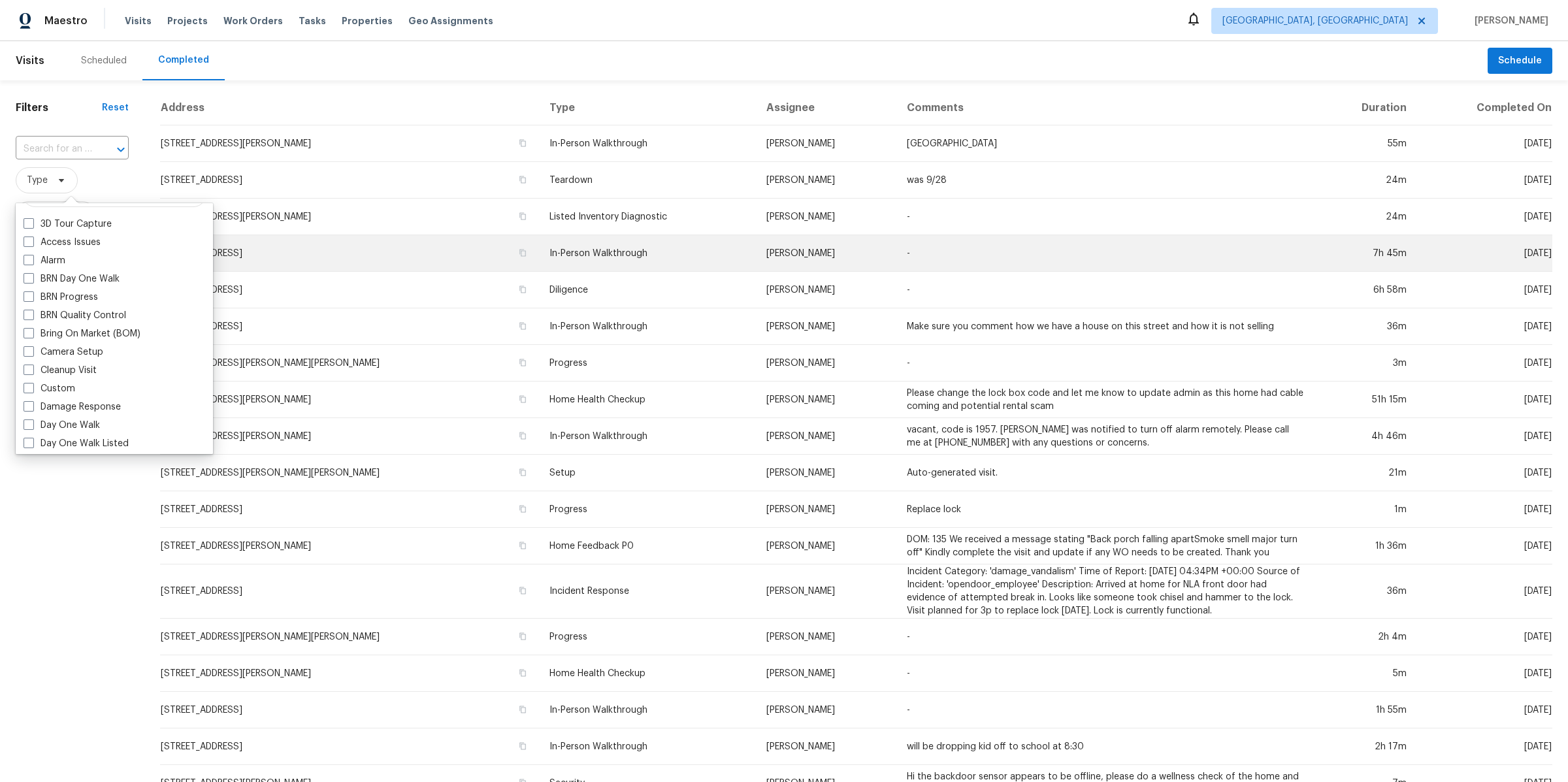
click at [327, 245] on td "4104 Arlington Dr, Brunswick, OH 44212" at bounding box center [349, 253] width 379 height 36
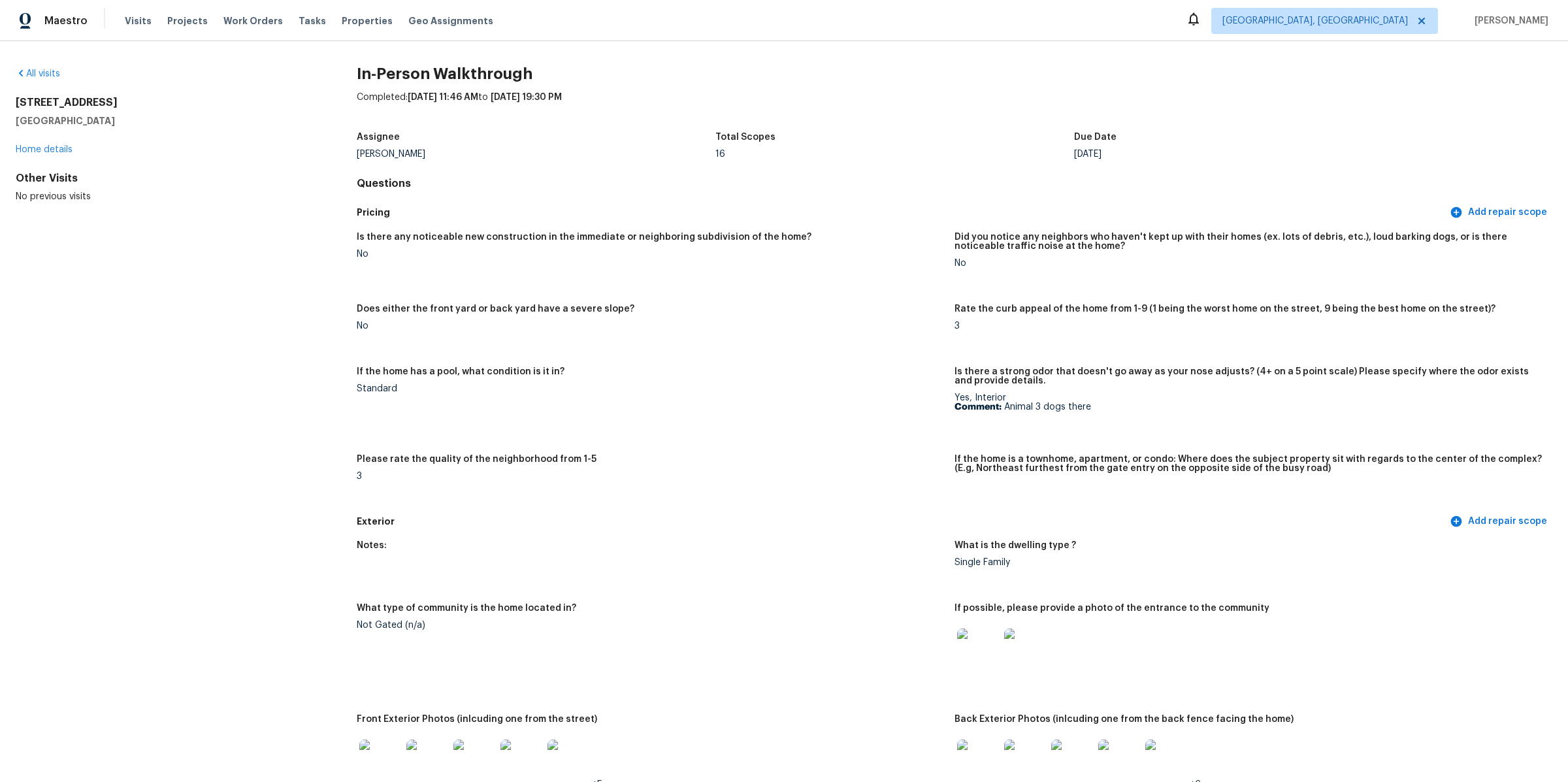
drag, startPoint x: 114, startPoint y: 121, endPoint x: 17, endPoint y: 100, distance: 99.2
click at [17, 100] on div "4104 Arlington Dr Brunswick, OH 44212" at bounding box center [165, 112] width 299 height 31
copy div "4104 Arlington Dr Brunswick, OH 44212"
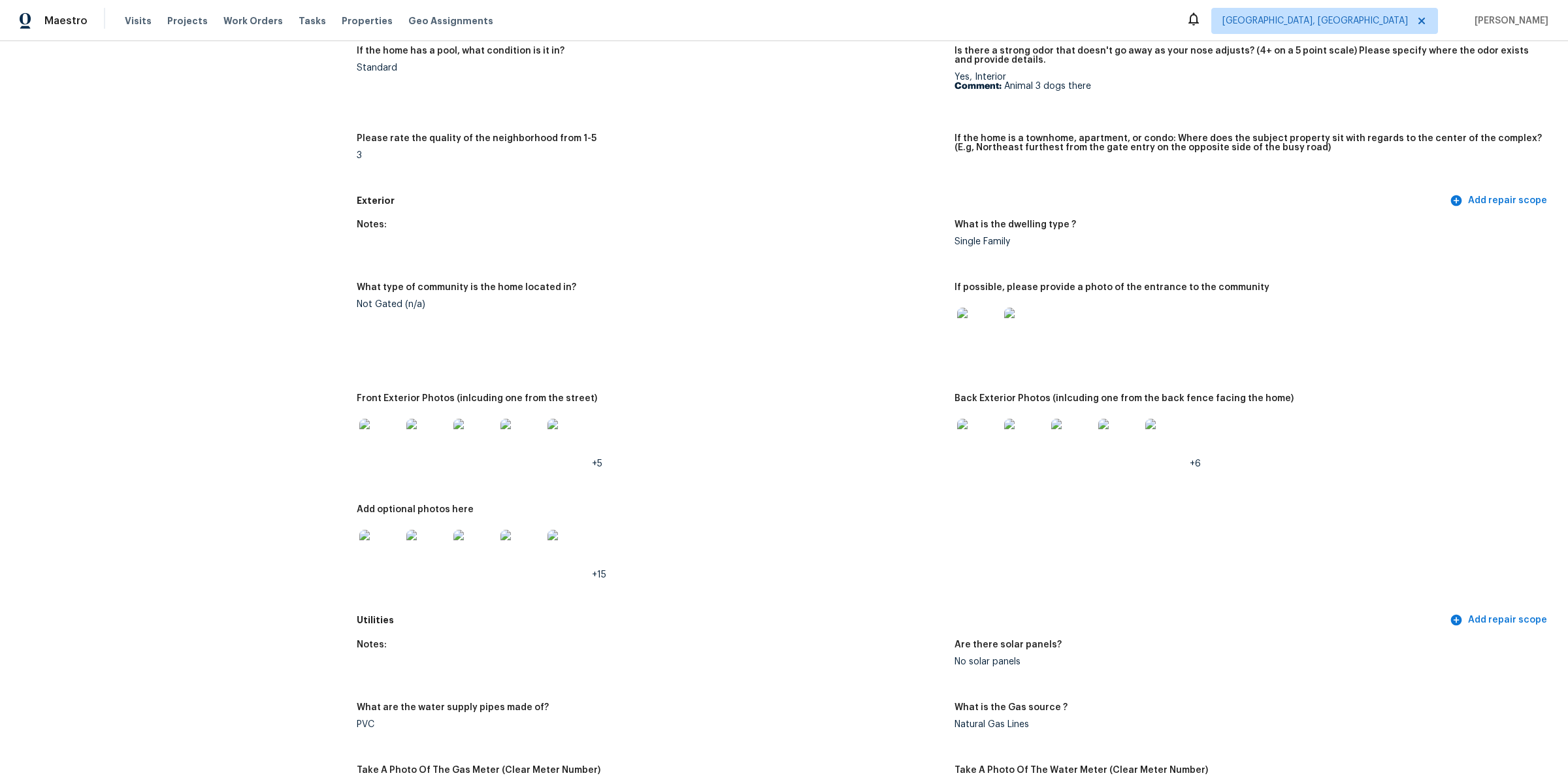
scroll to position [345, 0]
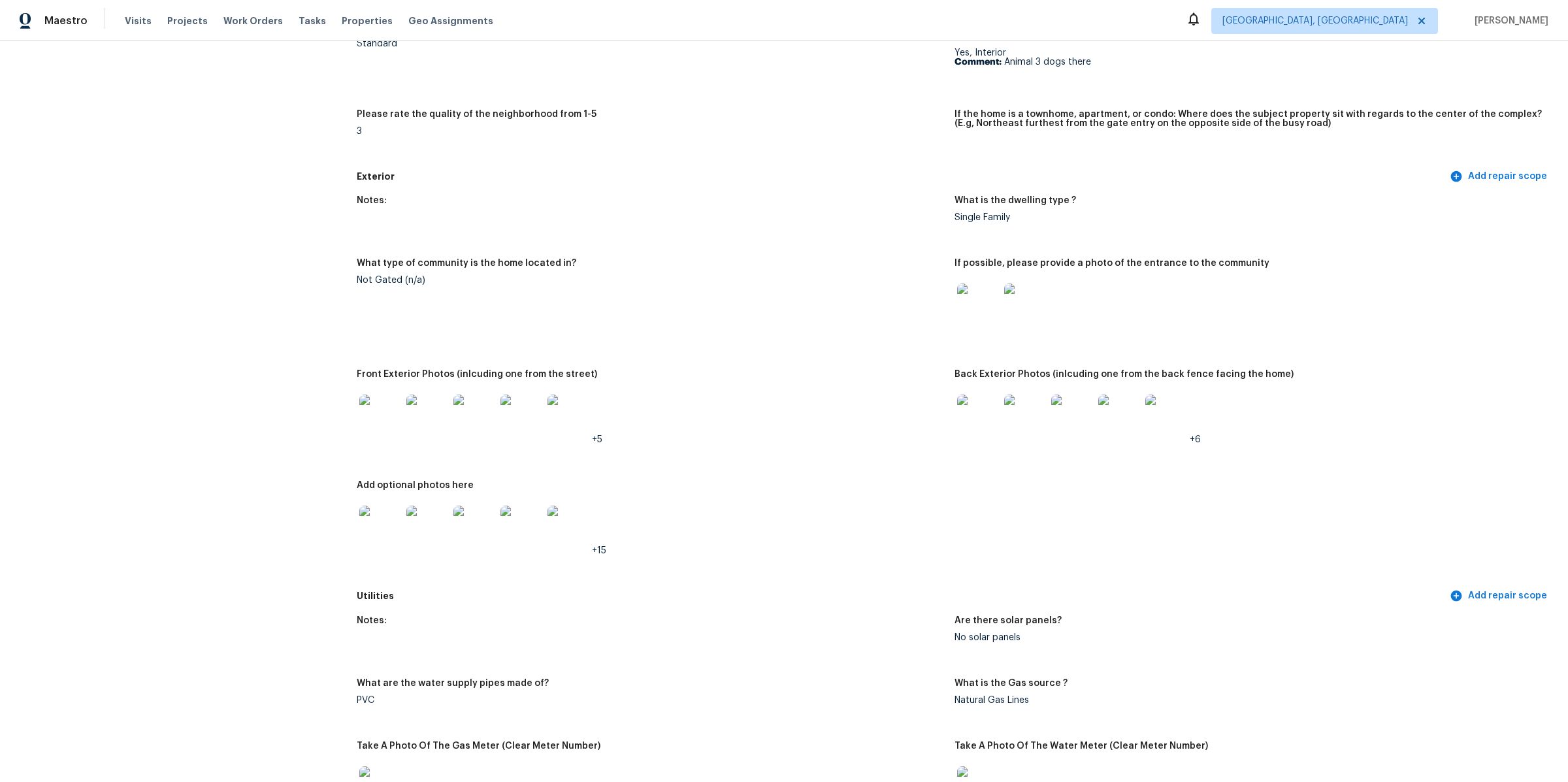
click at [380, 415] on img at bounding box center [380, 415] width 42 height 42
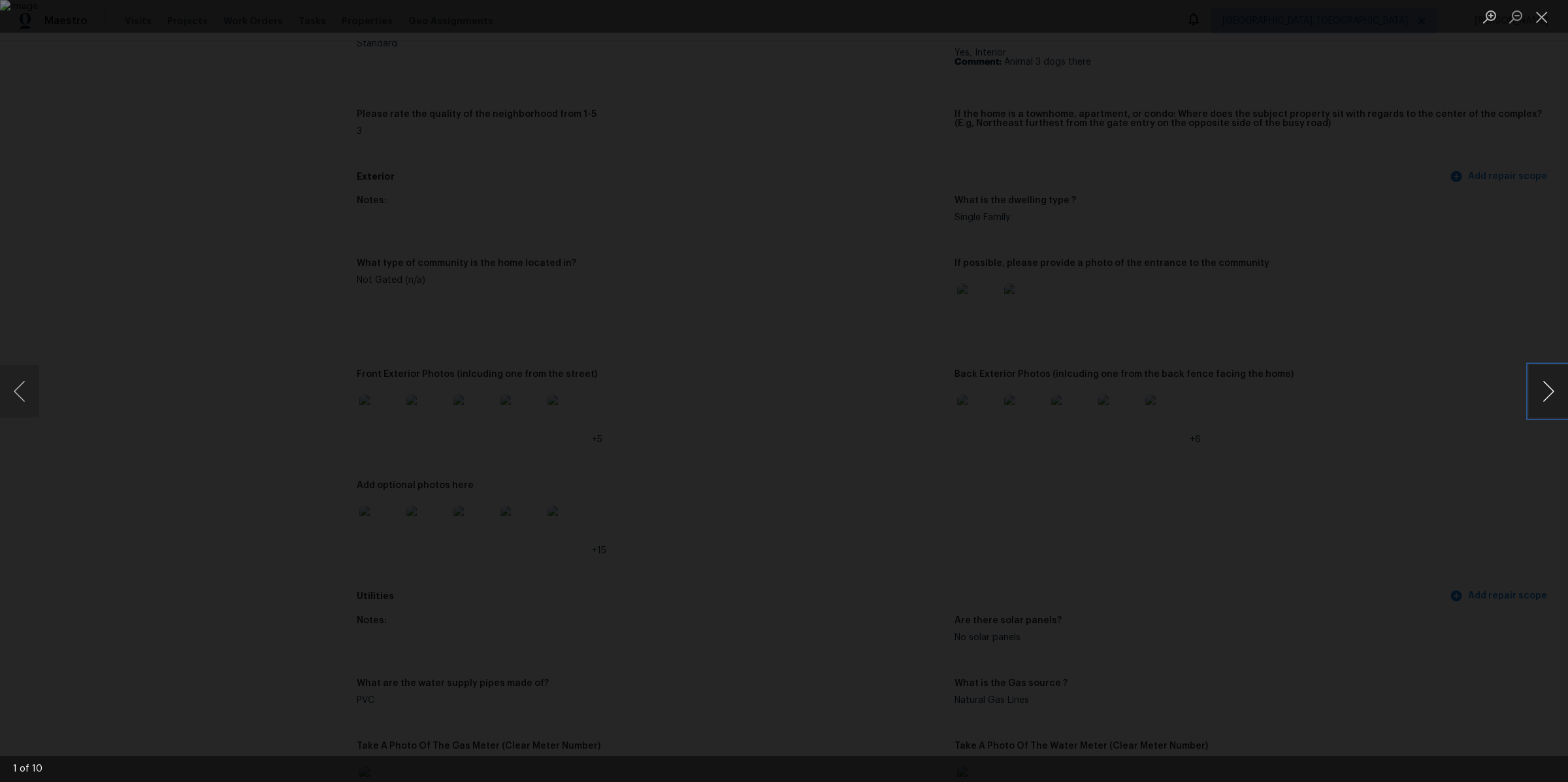
click at [1552, 404] on button "Next image" at bounding box center [1548, 391] width 39 height 52
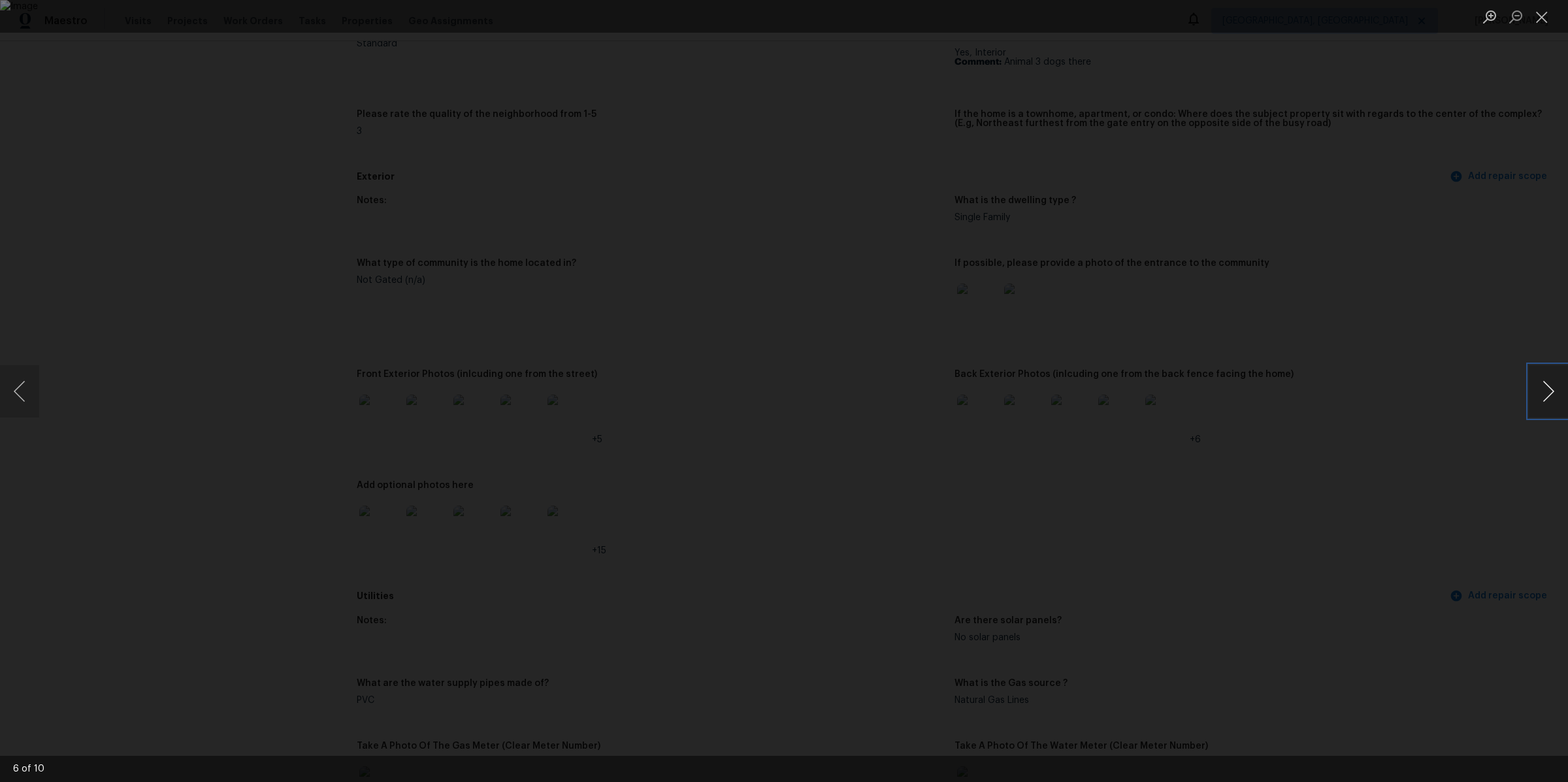
click at [1552, 404] on button "Next image" at bounding box center [1548, 391] width 39 height 52
click at [1363, 289] on div "Lightbox" at bounding box center [784, 391] width 1568 height 782
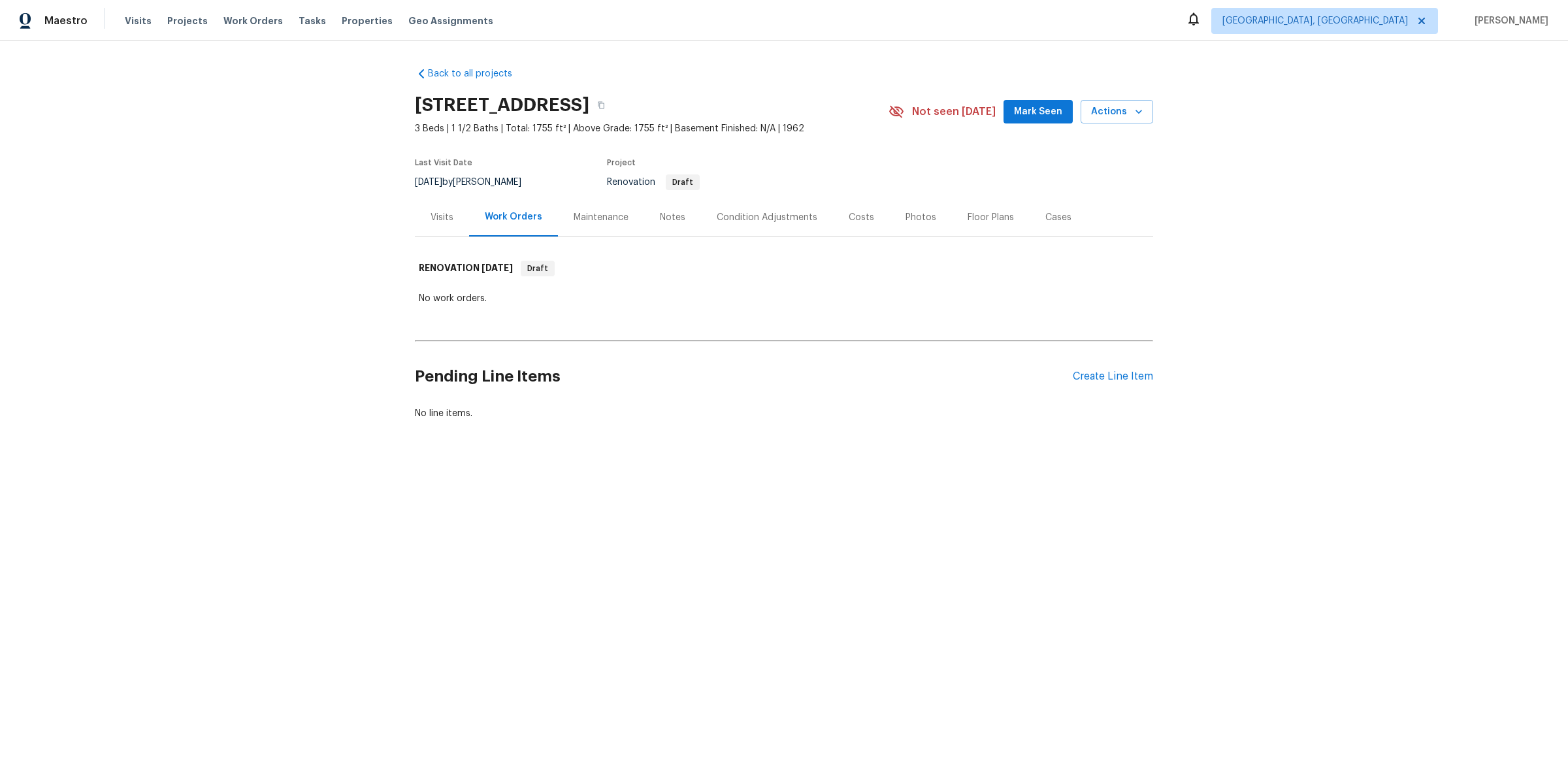
click at [671, 221] on div "Notes" at bounding box center [673, 218] width 26 height 13
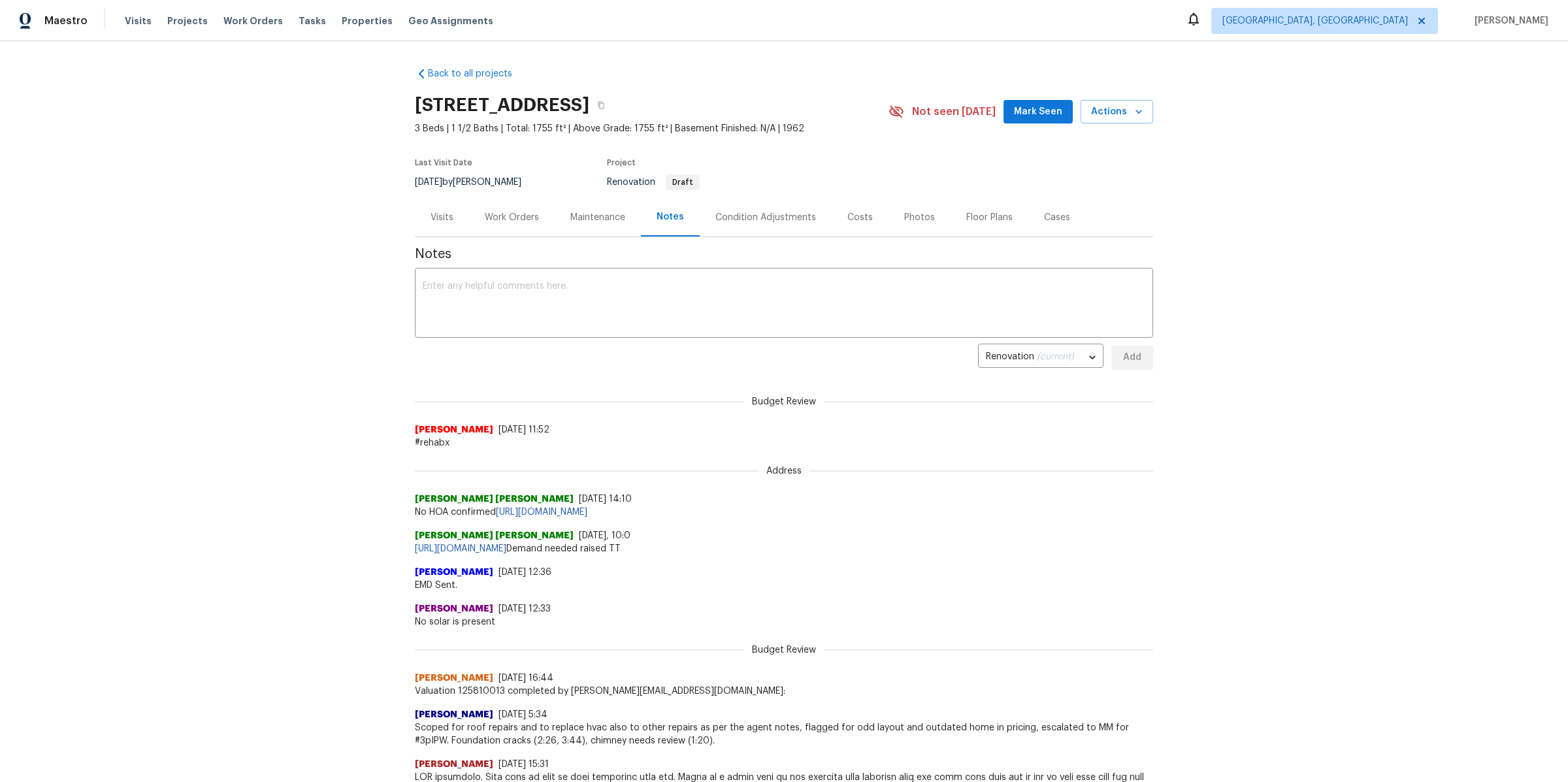
click at [744, 217] on div "Condition Adjustments" at bounding box center [765, 218] width 100 height 13
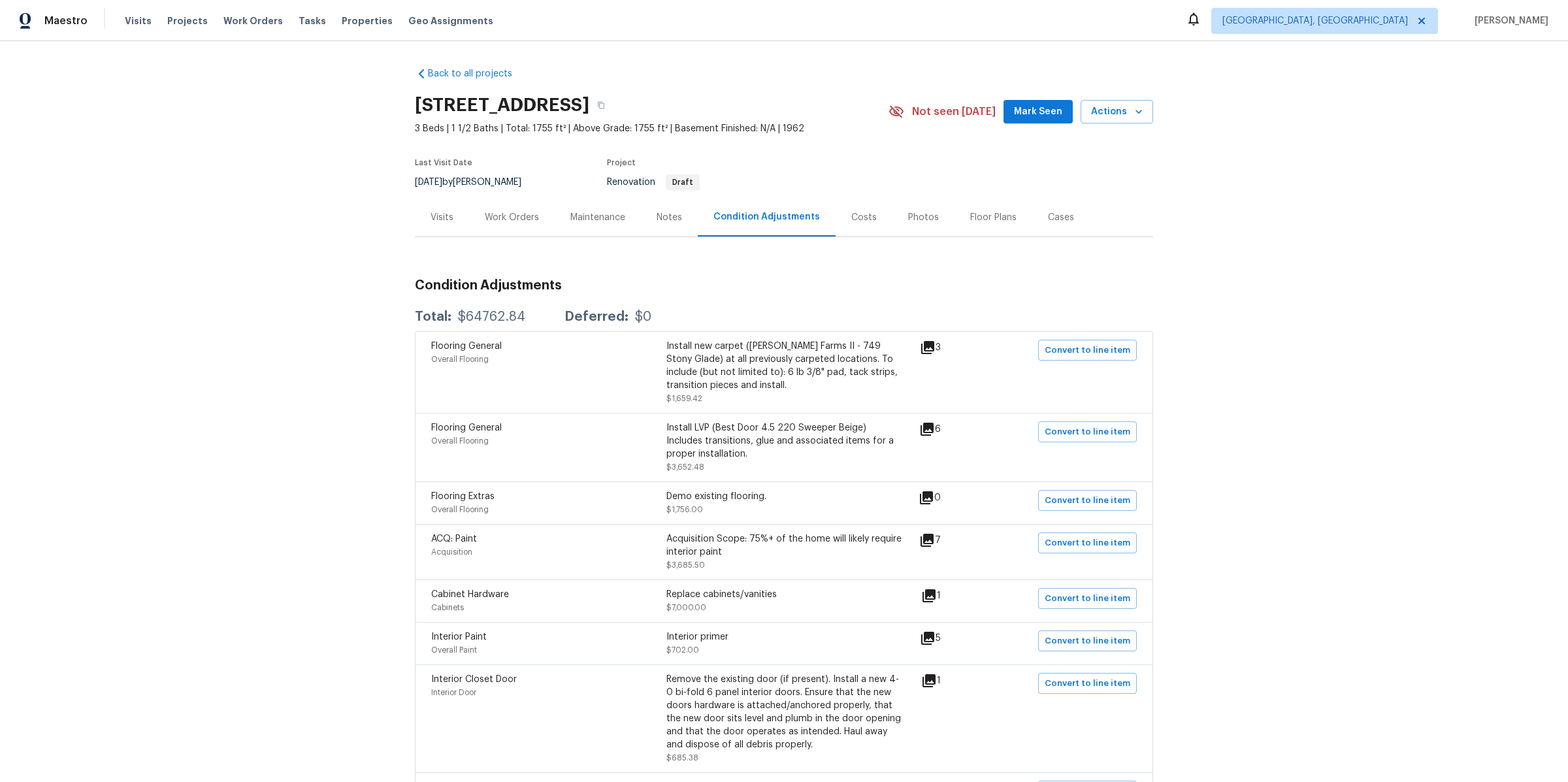
click at [854, 220] on div "Costs" at bounding box center [864, 218] width 26 height 13
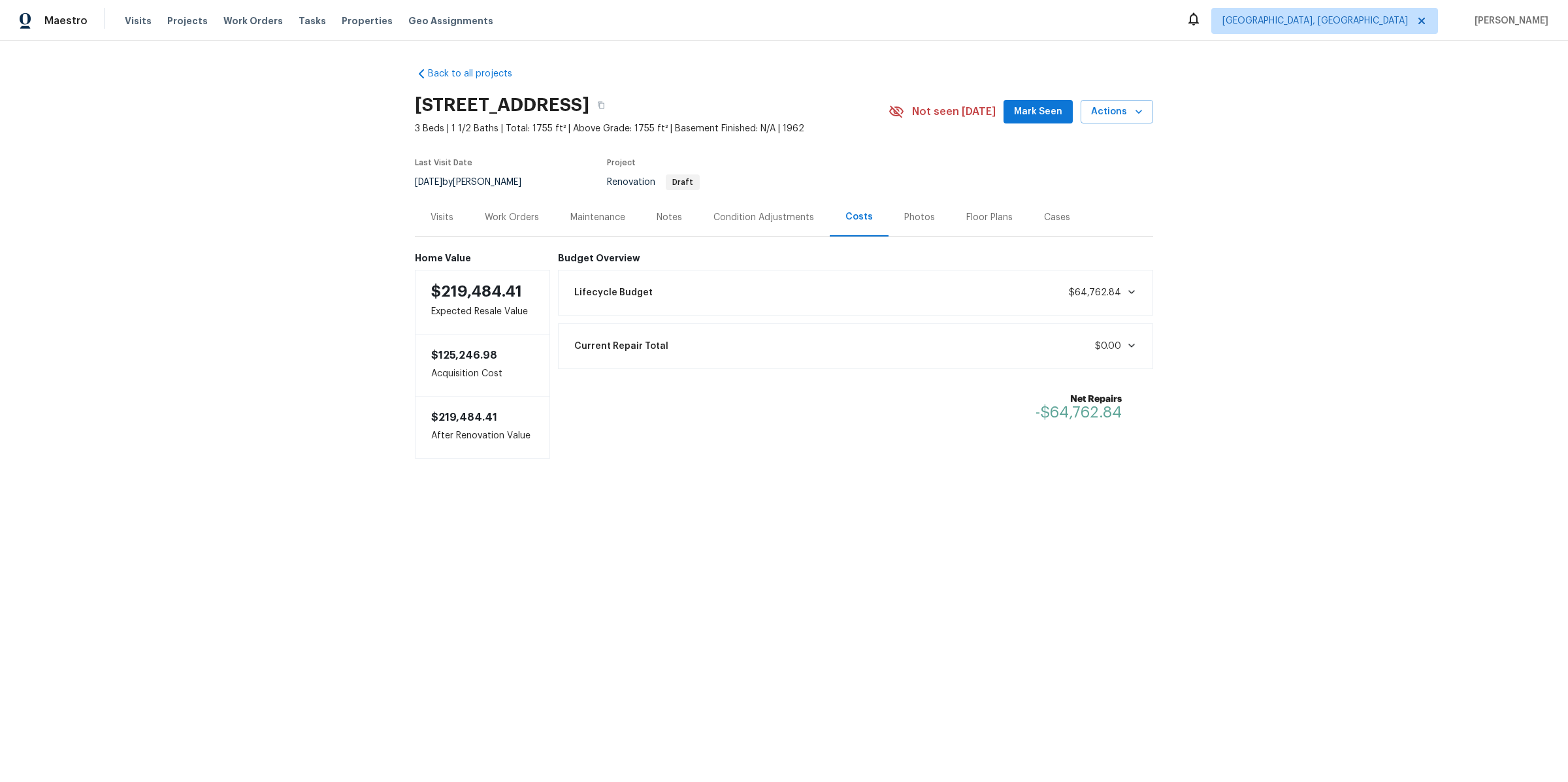
click at [815, 279] on div "Lifecycle Budget $64,762.84" at bounding box center [855, 292] width 579 height 28
drag, startPoint x: 1136, startPoint y: 336, endPoint x: 993, endPoint y: 336, distance: 143.0
click at [993, 336] on div "Pre-List Repair $64,762.84" at bounding box center [855, 338] width 579 height 28
click at [1116, 341] on span "$64,762.84" at bounding box center [1103, 338] width 68 height 13
drag, startPoint x: 1088, startPoint y: 336, endPoint x: 988, endPoint y: 336, distance: 100.0
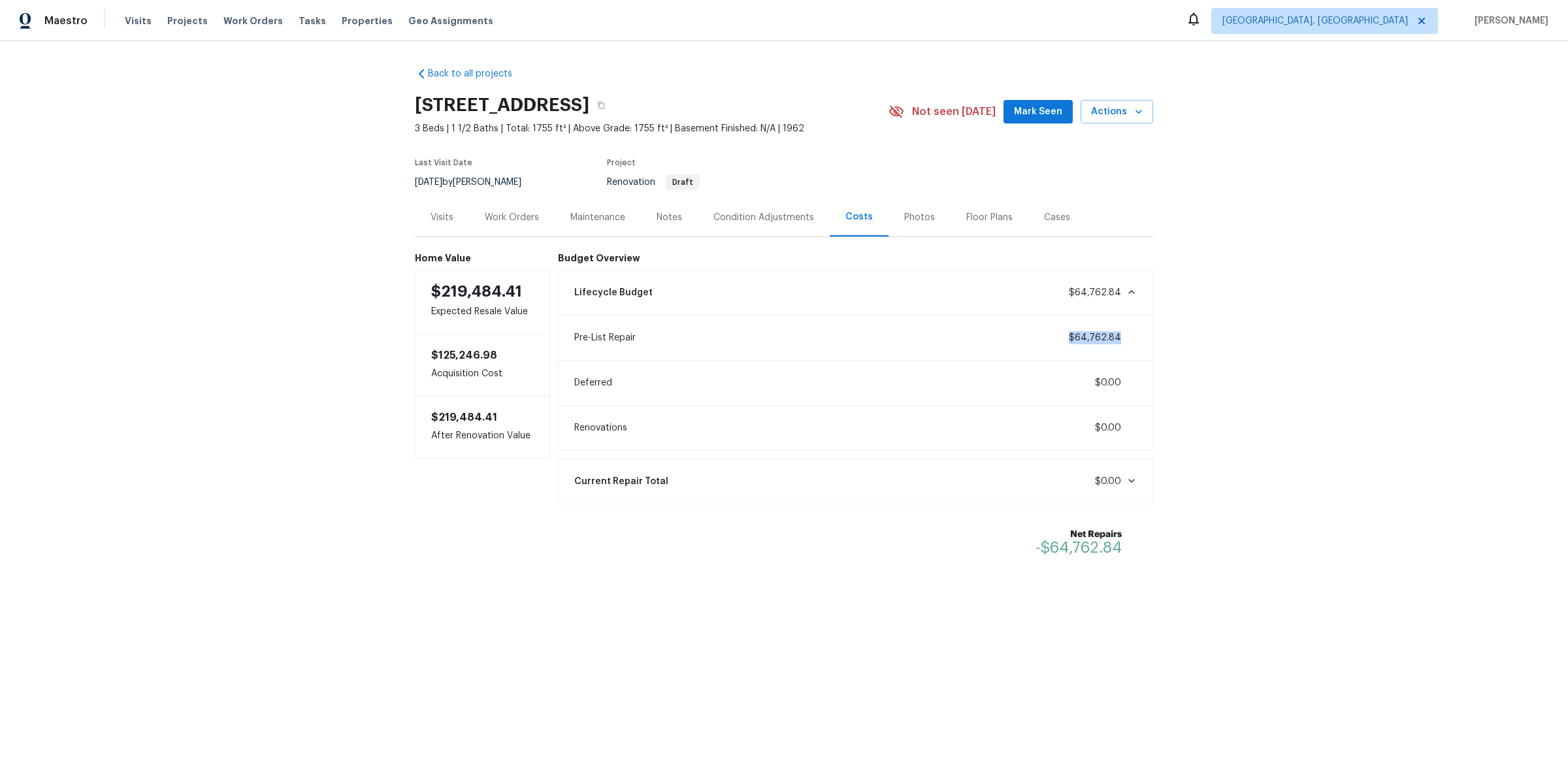
click at [988, 336] on div "Pre-List Repair $64,762.84" at bounding box center [855, 338] width 579 height 28
click at [1047, 336] on div "Pre-List Repair $64,762.84" at bounding box center [855, 338] width 579 height 28
drag, startPoint x: 1047, startPoint y: 336, endPoint x: 1243, endPoint y: 336, distance: 196.0
click at [1243, 336] on div "Back to all projects 848 Jamestown Ave, Elyria, OH 44035 3 Beds | 1 1/2 Baths |…" at bounding box center [784, 346] width 1568 height 609
click at [1166, 333] on div "Back to all projects 848 Jamestown Ave, Elyria, OH 44035 3 Beds | 1 1/2 Baths |…" at bounding box center [784, 346] width 1568 height 609
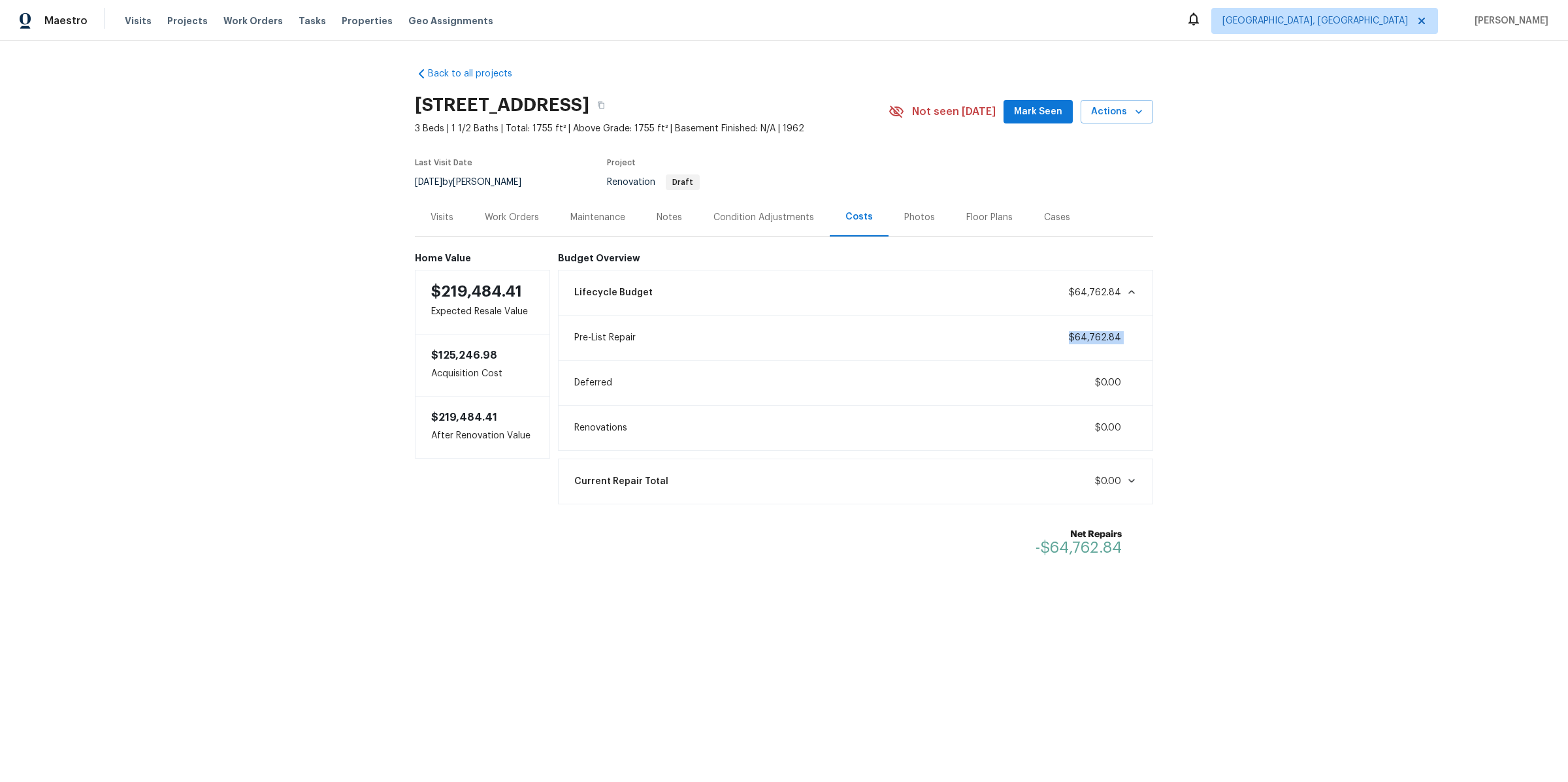
drag, startPoint x: 1158, startPoint y: 332, endPoint x: 977, endPoint y: 332, distance: 181.0
click at [977, 332] on div "Back to all projects 848 Jamestown Ave, Elyria, OH 44035 3 Beds | 1 1/2 Baths |…" at bounding box center [784, 346] width 1568 height 609
click at [1025, 333] on div "Pre-List Repair $64,762.84" at bounding box center [855, 338] width 579 height 28
drag, startPoint x: 1030, startPoint y: 333, endPoint x: 1285, endPoint y: 338, distance: 255.0
click at [1285, 338] on div "Back to all projects 848 Jamestown Ave, Elyria, OH 44035 3 Beds | 1 1/2 Baths |…" at bounding box center [784, 346] width 1568 height 609
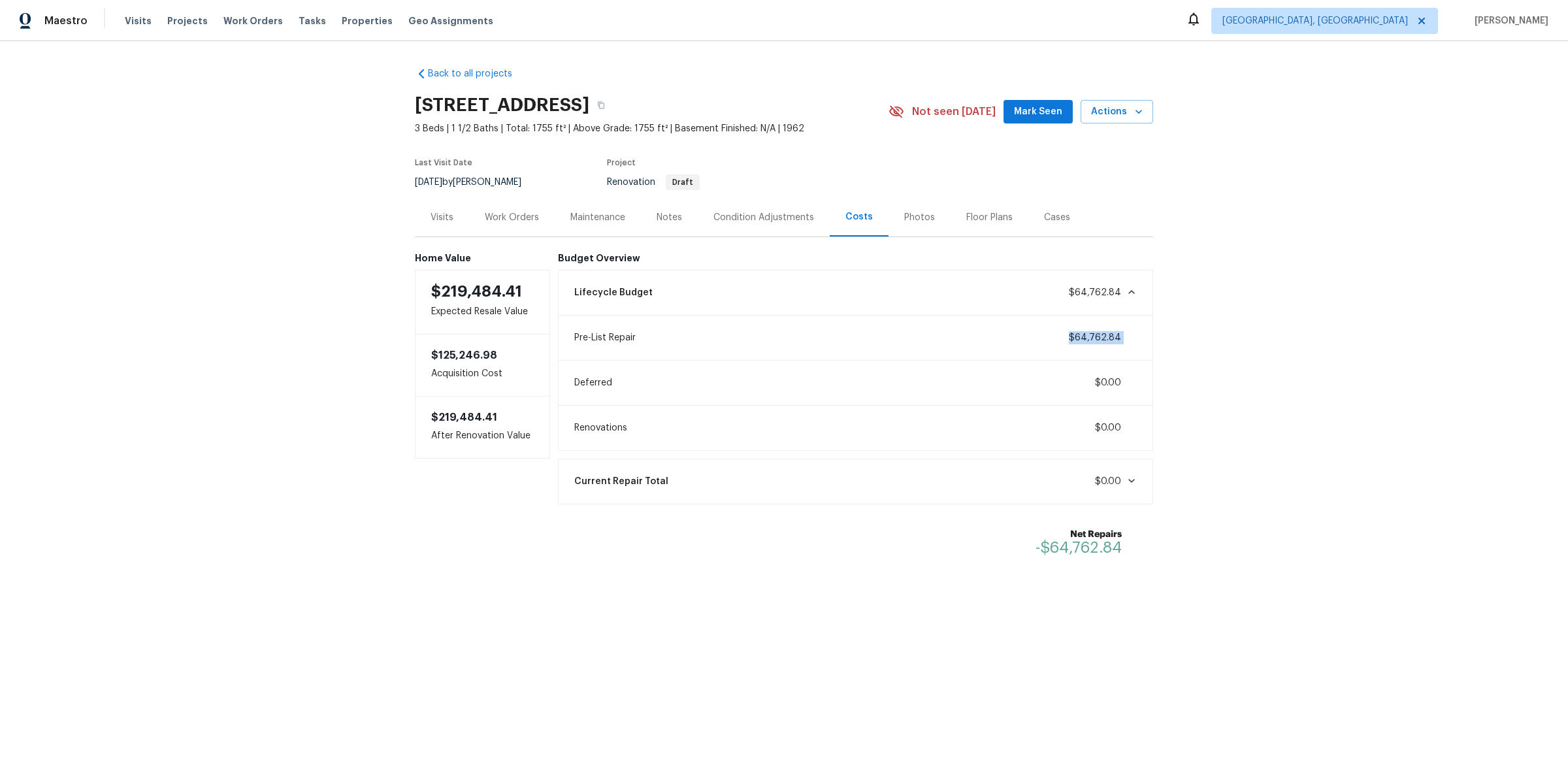
click at [1285, 338] on div "Back to all projects 848 Jamestown Ave, Elyria, OH 44035 3 Beds | 1 1/2 Baths |…" at bounding box center [784, 346] width 1568 height 609
drag, startPoint x: 1092, startPoint y: 335, endPoint x: 995, endPoint y: 334, distance: 97.0
click at [998, 335] on div "Pre-List Repair $64,762.84" at bounding box center [855, 338] width 579 height 28
click at [994, 334] on div "Pre-List Repair $64,762.84" at bounding box center [855, 338] width 579 height 28
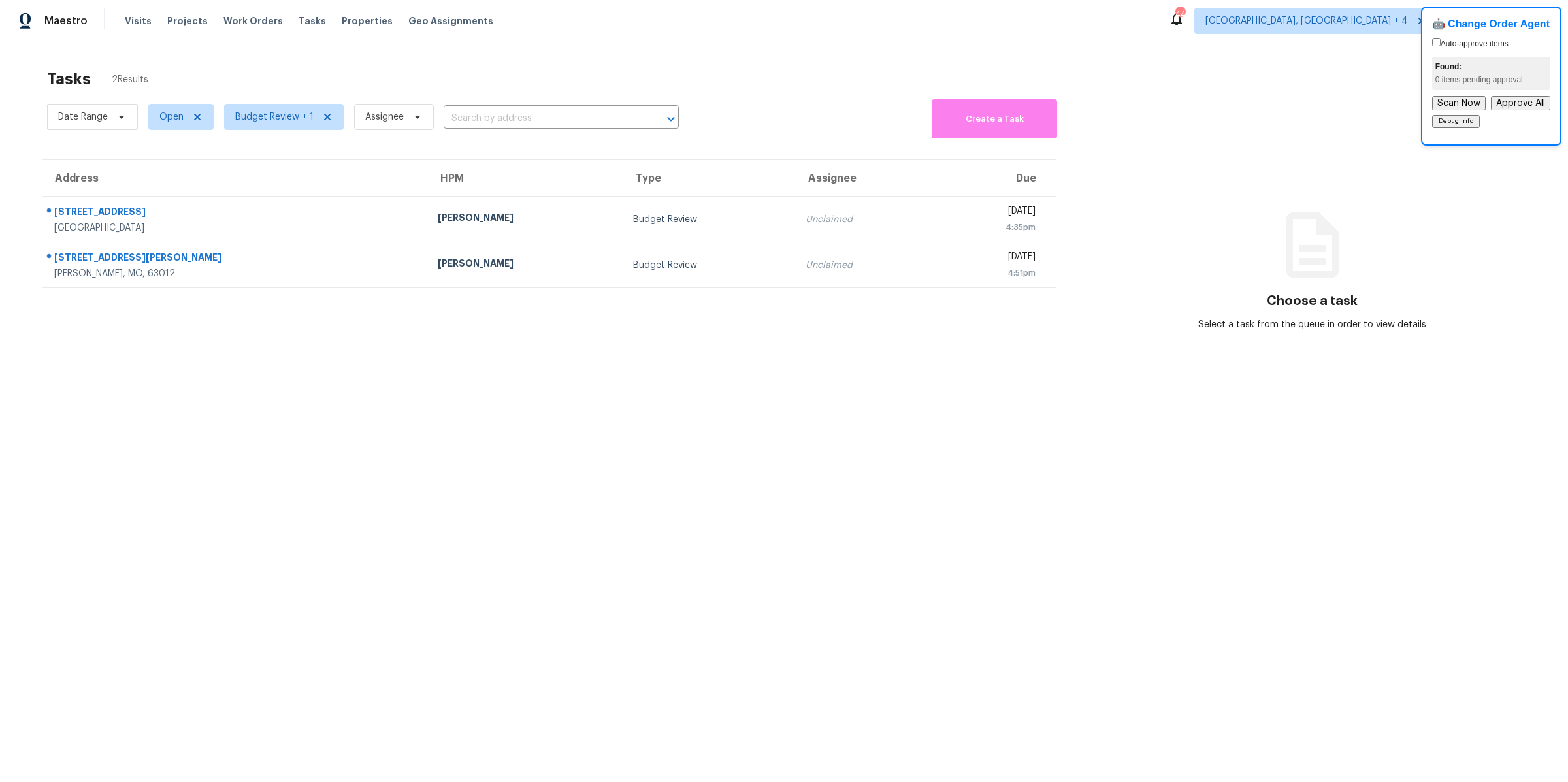
click at [219, 417] on section "Tasks 2 Results Date Range Open Budget Review + 1 Assignee ​ Create a Task Addr…" at bounding box center [548, 442] width 1055 height 761
drag, startPoint x: 219, startPoint y: 417, endPoint x: 52, endPoint y: 138, distance: 325.2
click at [51, 138] on section "Tasks 2 Results Date Range Open Budget Review + 1 Assignee ​ Create a Task Addr…" at bounding box center [548, 442] width 1055 height 761
click at [21, 142] on section "Tasks 2 Results Date Range Open Budget Review + 1 Assignee ​ Create a Task Addr…" at bounding box center [548, 442] width 1055 height 761
drag, startPoint x: 61, startPoint y: 169, endPoint x: 317, endPoint y: 367, distance: 323.6
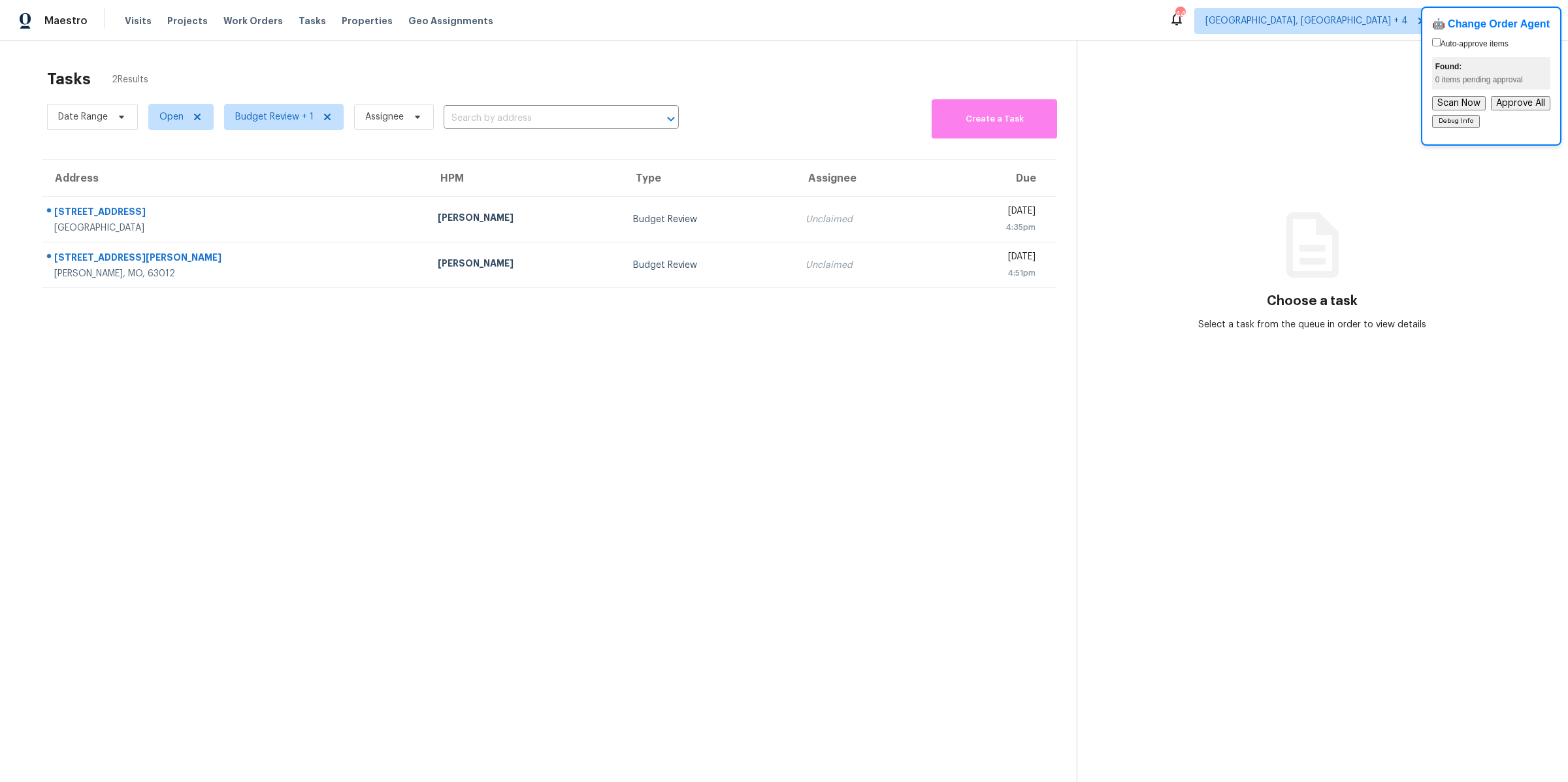
click at [309, 365] on section "Tasks 2 Results Date Range Open Budget Review + 1 Assignee ​ Create a Task Addr…" at bounding box center [548, 442] width 1055 height 761
click at [317, 367] on section "Tasks 2 Results Date Range Open Budget Review + 1 Assignee ​ Create a Task Addr…" at bounding box center [548, 442] width 1055 height 761
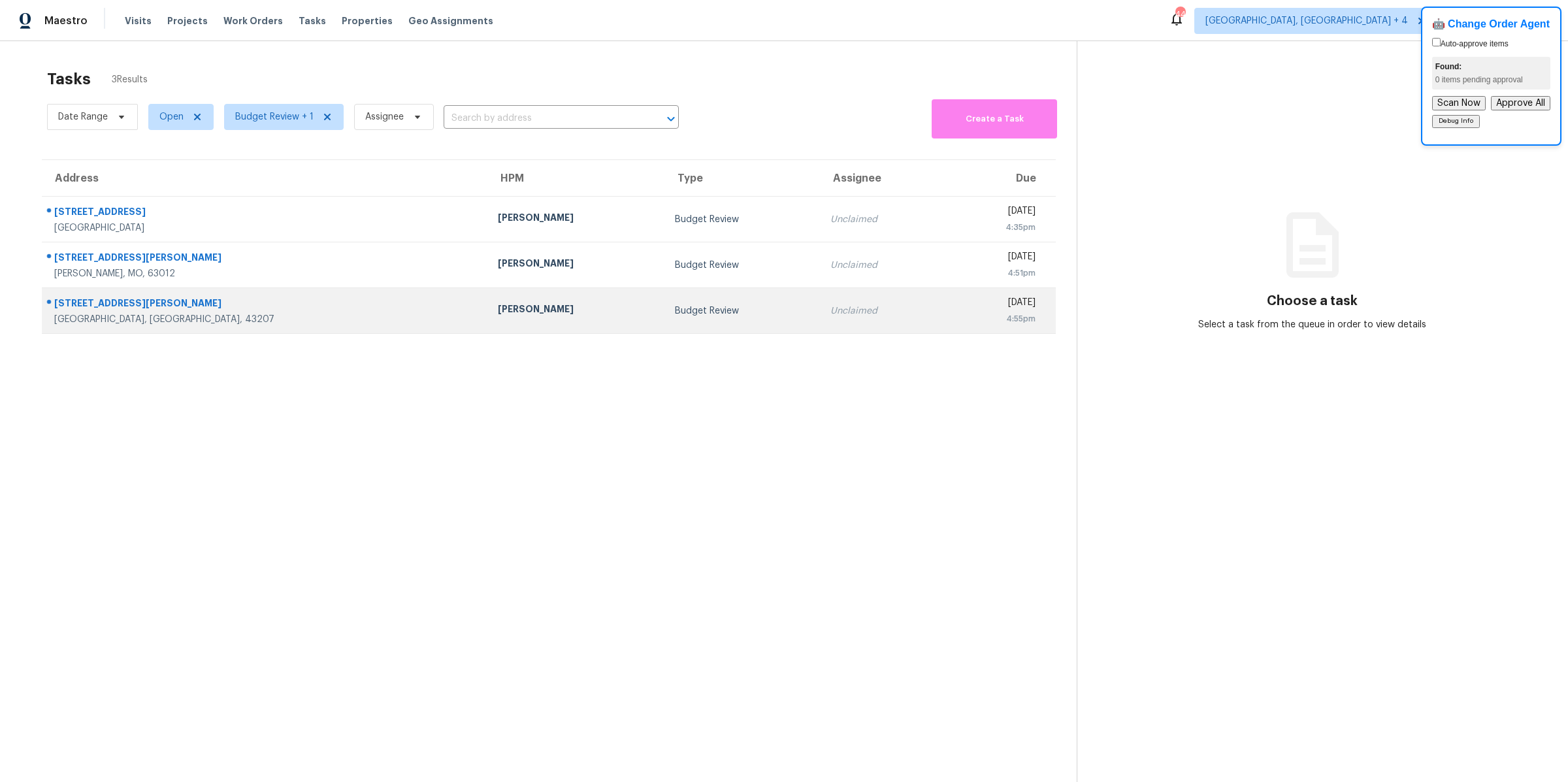
click at [498, 317] on div "[PERSON_NAME]" at bounding box center [576, 310] width 156 height 16
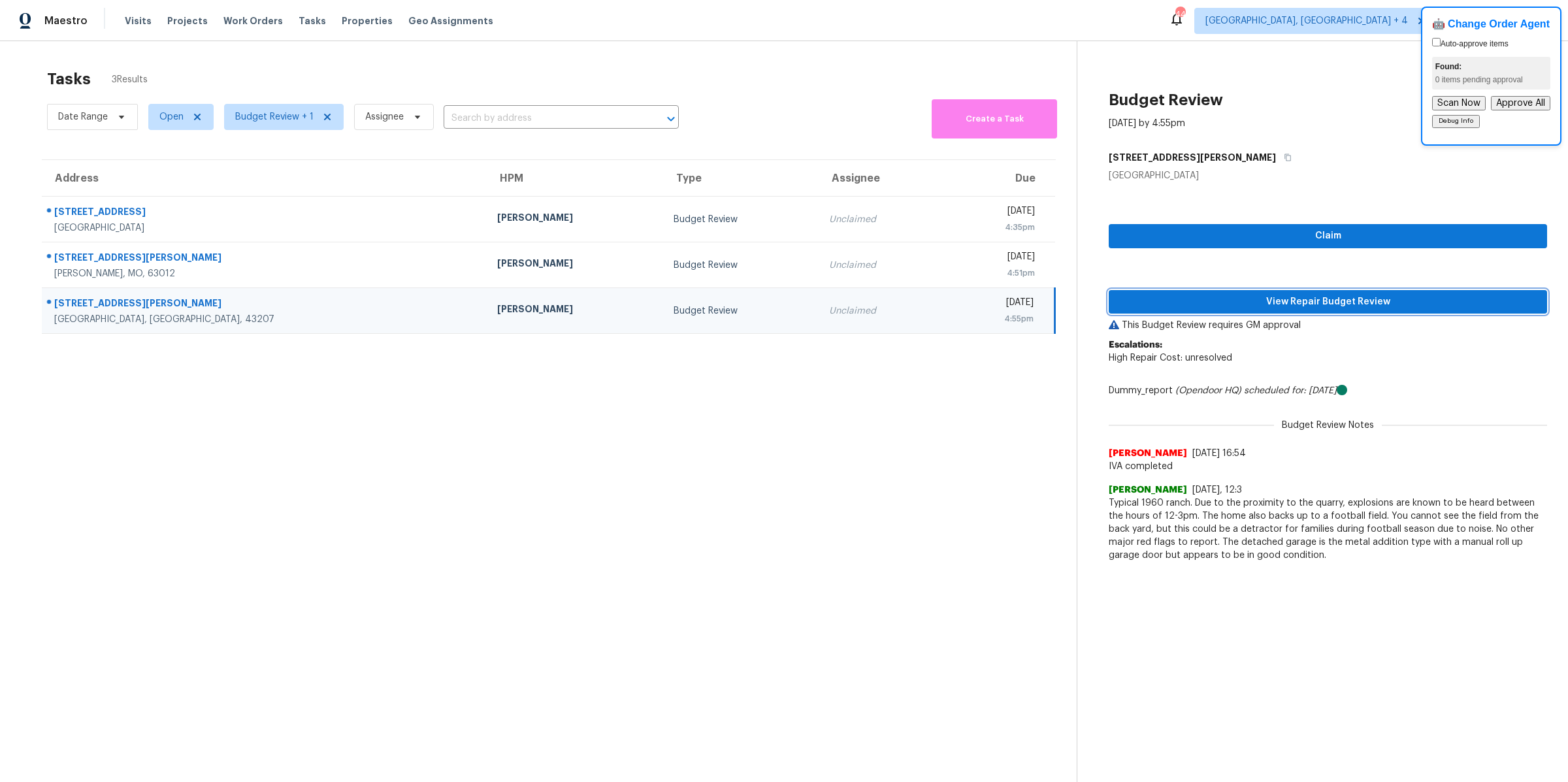
click at [1294, 296] on span "View Repair Budget Review" at bounding box center [1328, 301] width 417 height 16
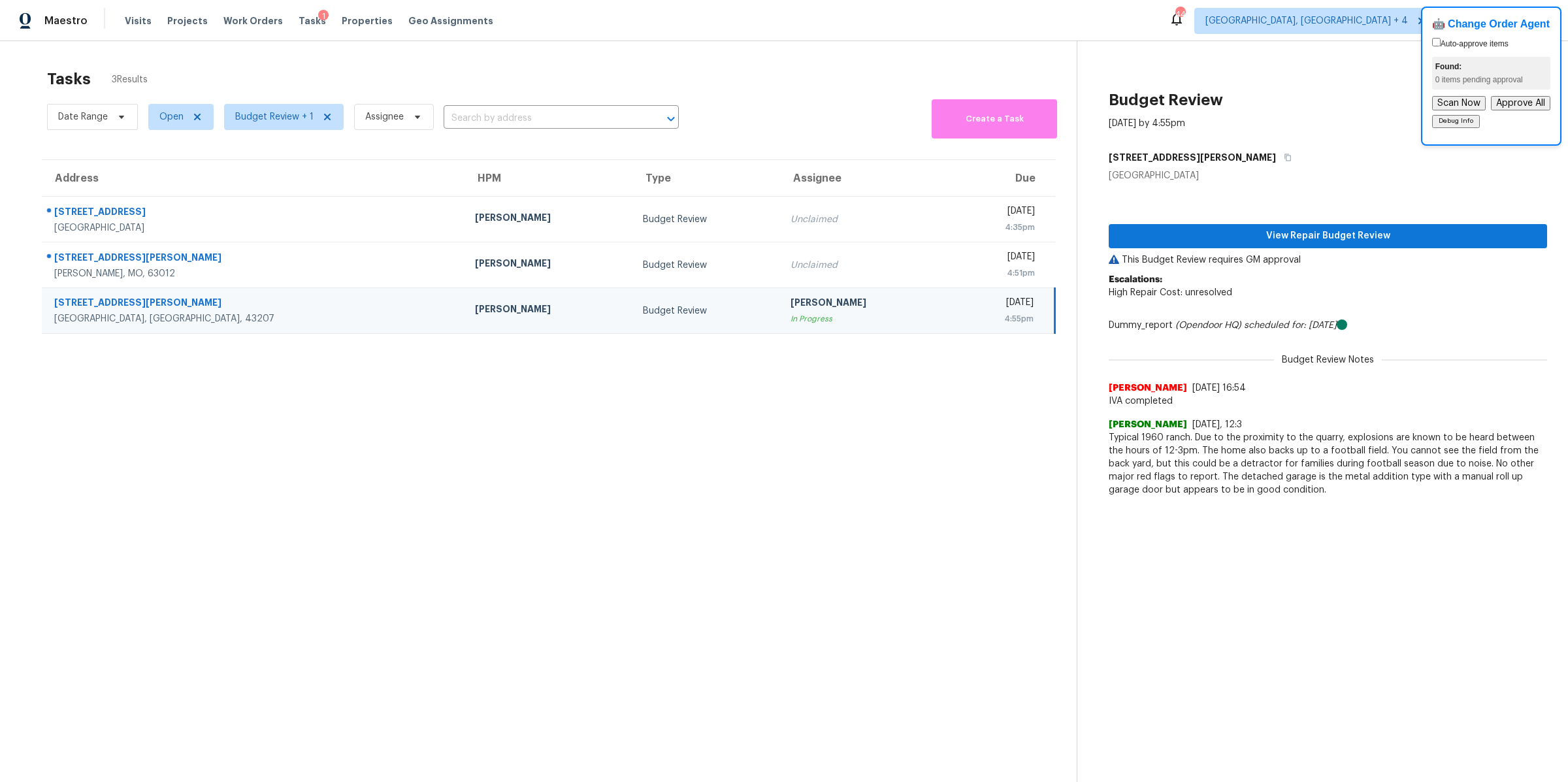
click at [755, 576] on section "Tasks 3 Results Date Range Open Budget Review + 1 Assignee ​ Create a Task Addr…" at bounding box center [548, 442] width 1055 height 761
drag, startPoint x: 716, startPoint y: 99, endPoint x: 754, endPoint y: 575, distance: 477.5
click at [754, 573] on section "Tasks 3 Results Date Range Open Budget Review + 1 Assignee ​ Create a Task Addr…" at bounding box center [548, 442] width 1055 height 761
click at [754, 575] on section "Tasks 3 Results Date Range Open Budget Review + 1 Assignee ​ Create a Task Addr…" at bounding box center [548, 442] width 1055 height 761
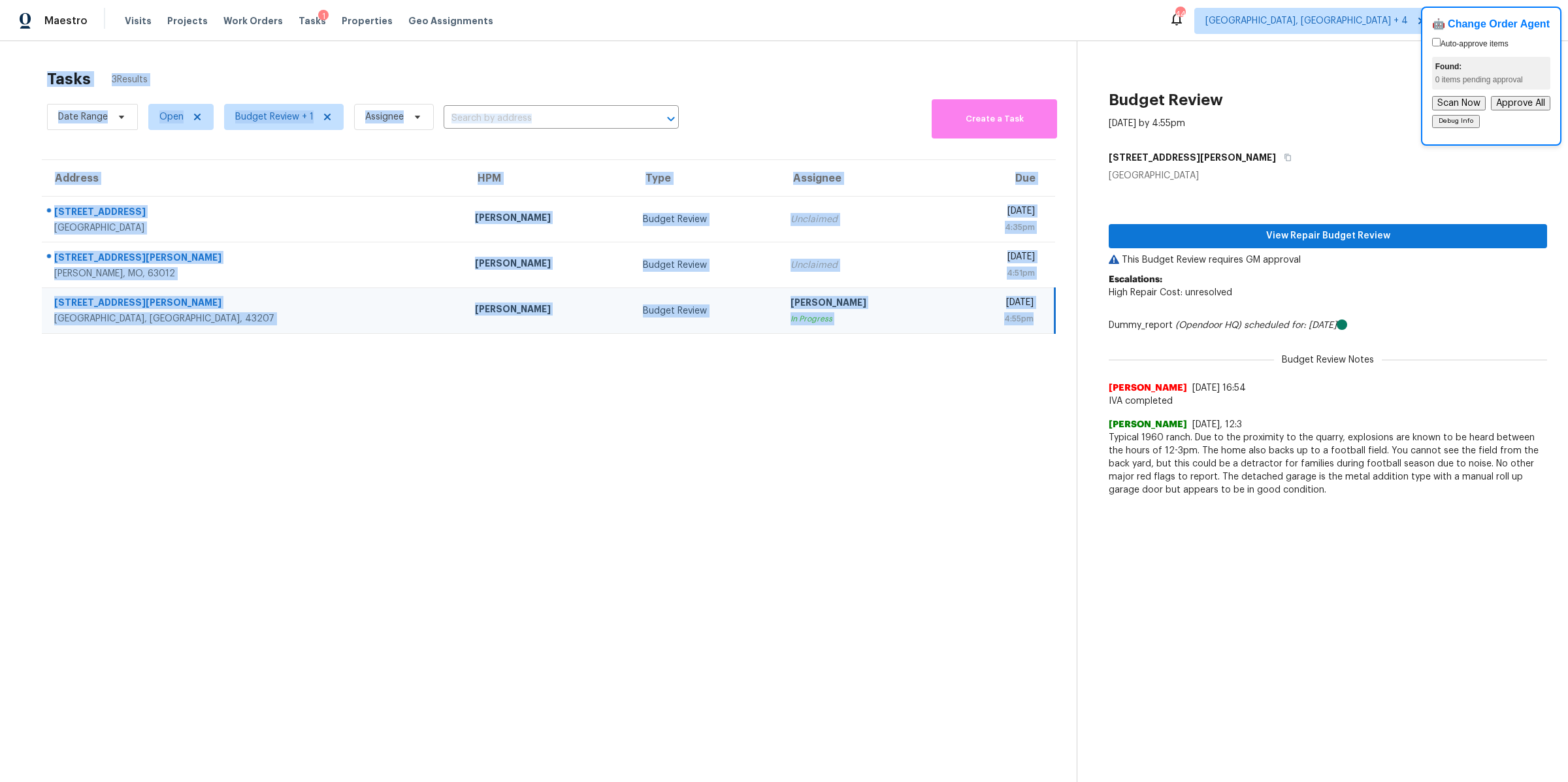
drag, startPoint x: 754, startPoint y: 575, endPoint x: 30, endPoint y: 58, distance: 889.6
click at [30, 58] on div "Tasks 3 Results Date Range Open Budget Review + 1 Assignee ​ Create a Task Addr…" at bounding box center [784, 432] width 1568 height 782
drag, startPoint x: 30, startPoint y: 58, endPoint x: 580, endPoint y: 672, distance: 824.3
click at [579, 677] on div "Tasks 3 Results Date Range Open Budget Review + 1 Assignee ​ Create a Task Addr…" at bounding box center [784, 432] width 1568 height 782
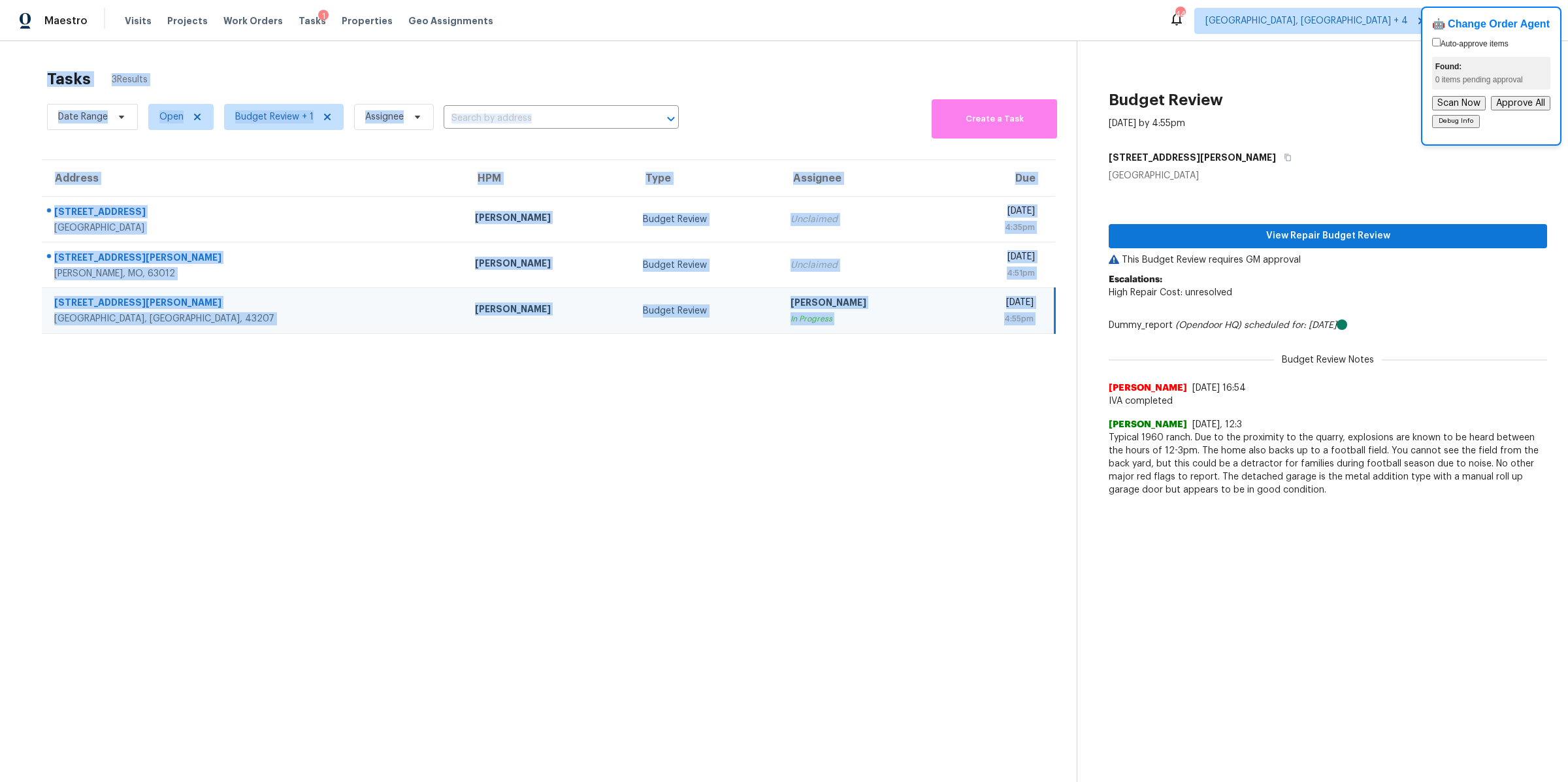
click at [993, 415] on section "Tasks 3 Results Date Range Open Budget Review + 1 Assignee ​ Create a Task Addr…" at bounding box center [548, 442] width 1055 height 761
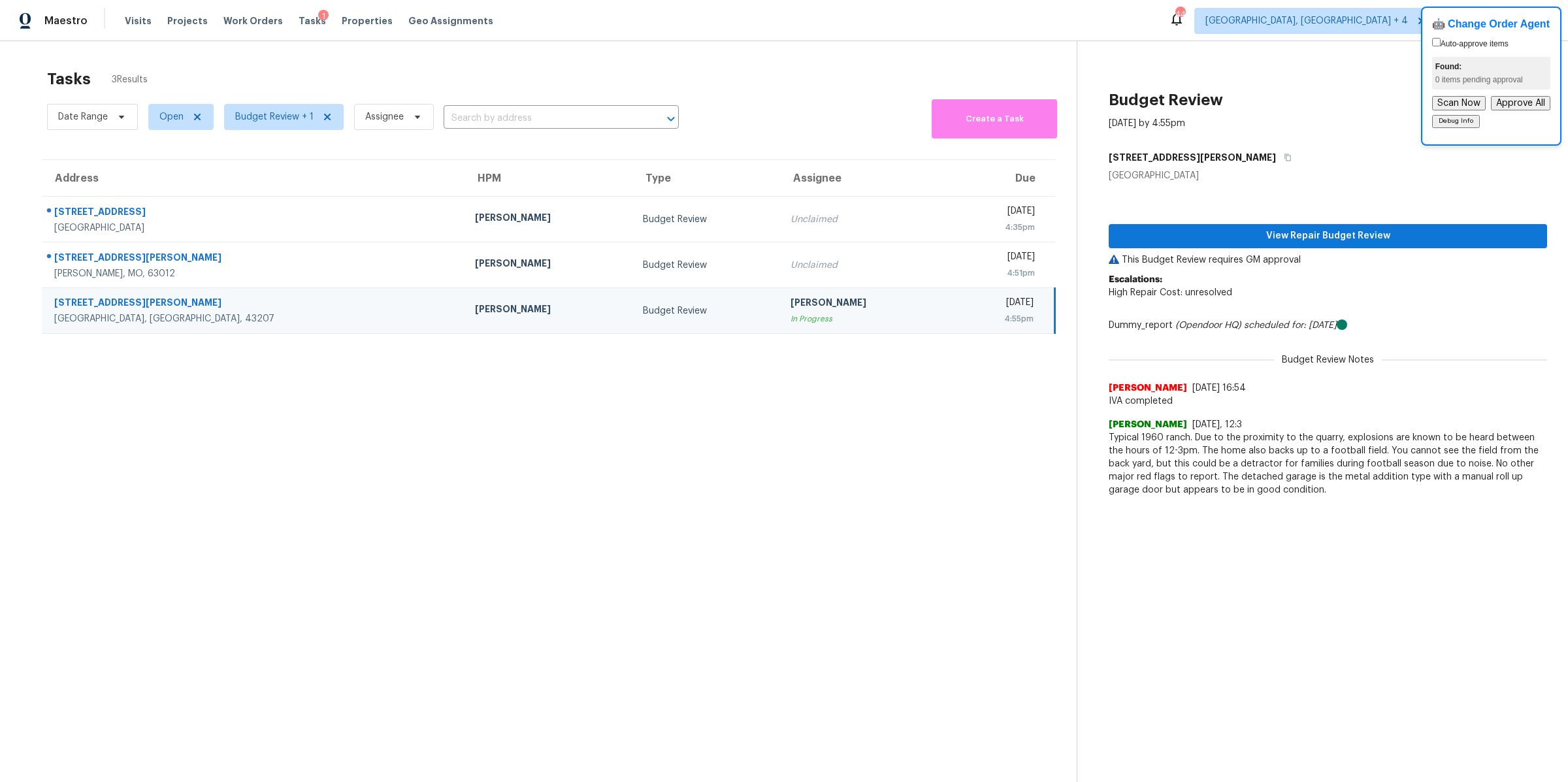
drag, startPoint x: 48, startPoint y: 155, endPoint x: 563, endPoint y: 471, distance: 604.2
click at [563, 471] on section "Tasks 3 Results Date Range Open Budget Review + 1 Assignee ​ Create a Task Addr…" at bounding box center [548, 442] width 1055 height 761
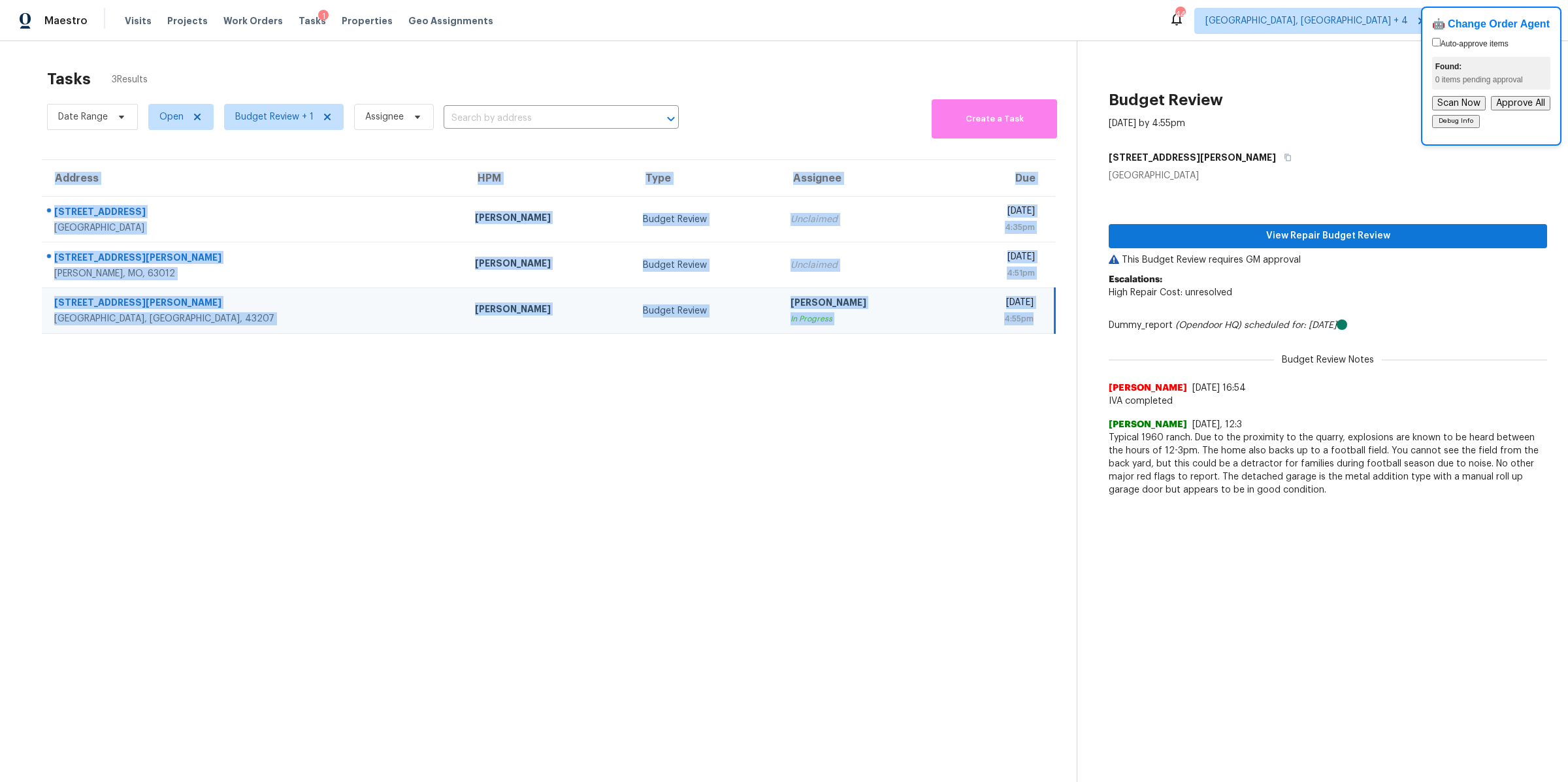
drag, startPoint x: 563, startPoint y: 471, endPoint x: 37, endPoint y: 193, distance: 594.9
click at [37, 193] on section "Tasks 3 Results Date Range Open Budget Review + 1 Assignee ​ Create a Task Addr…" at bounding box center [548, 442] width 1055 height 761
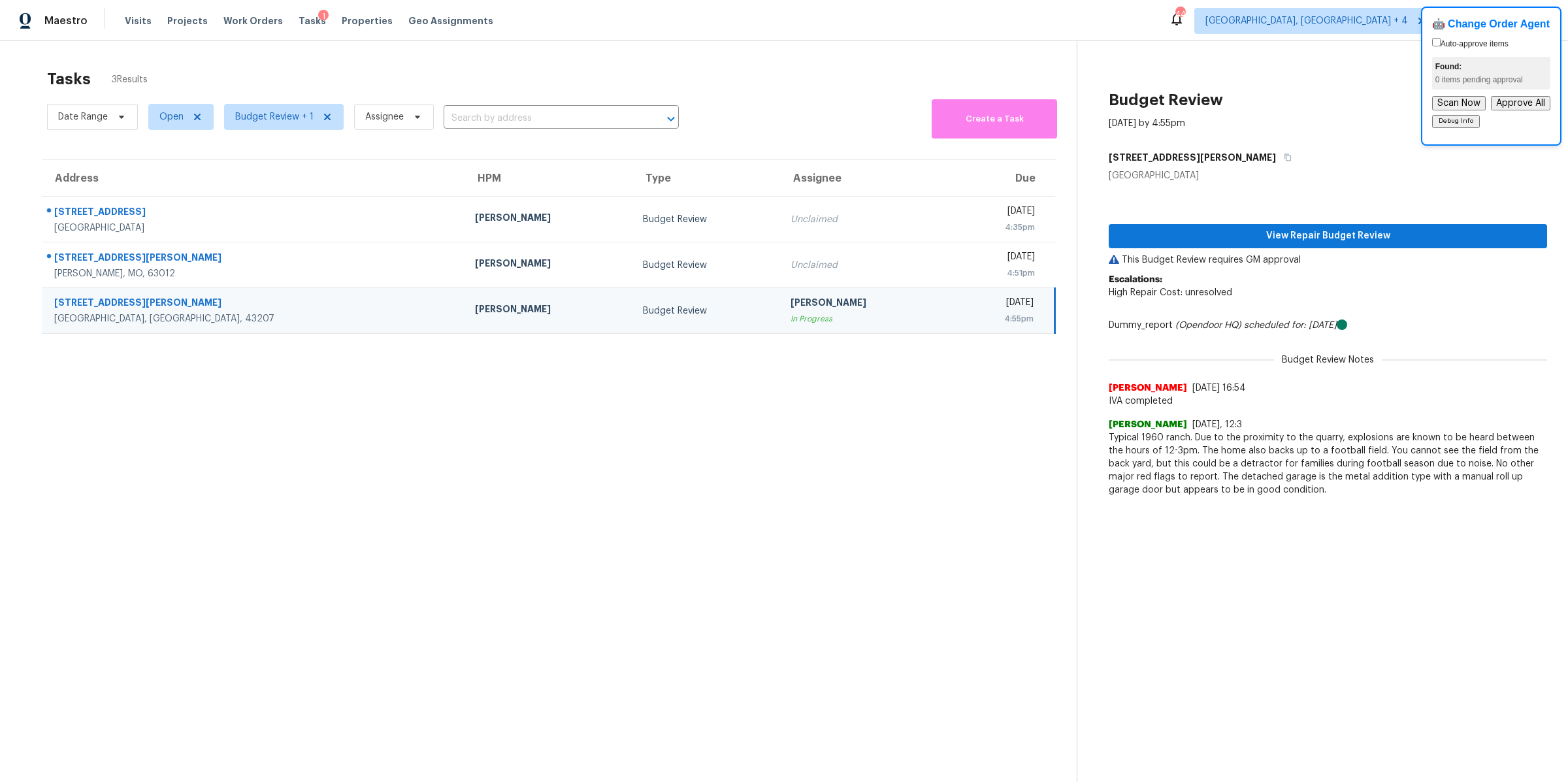
click at [36, 121] on section "Tasks 3 Results Date Range Open Budget Review + 1 Assignee ​ Create a Task Addr…" at bounding box center [548, 442] width 1055 height 761
drag, startPoint x: 35, startPoint y: 164, endPoint x: 650, endPoint y: 397, distance: 657.7
click at [650, 397] on section "Tasks 3 Results Date Range Open Budget Review + 1 Assignee ​ Create a Task Addr…" at bounding box center [548, 442] width 1055 height 761
drag, startPoint x: 366, startPoint y: 373, endPoint x: 11, endPoint y: 151, distance: 418.7
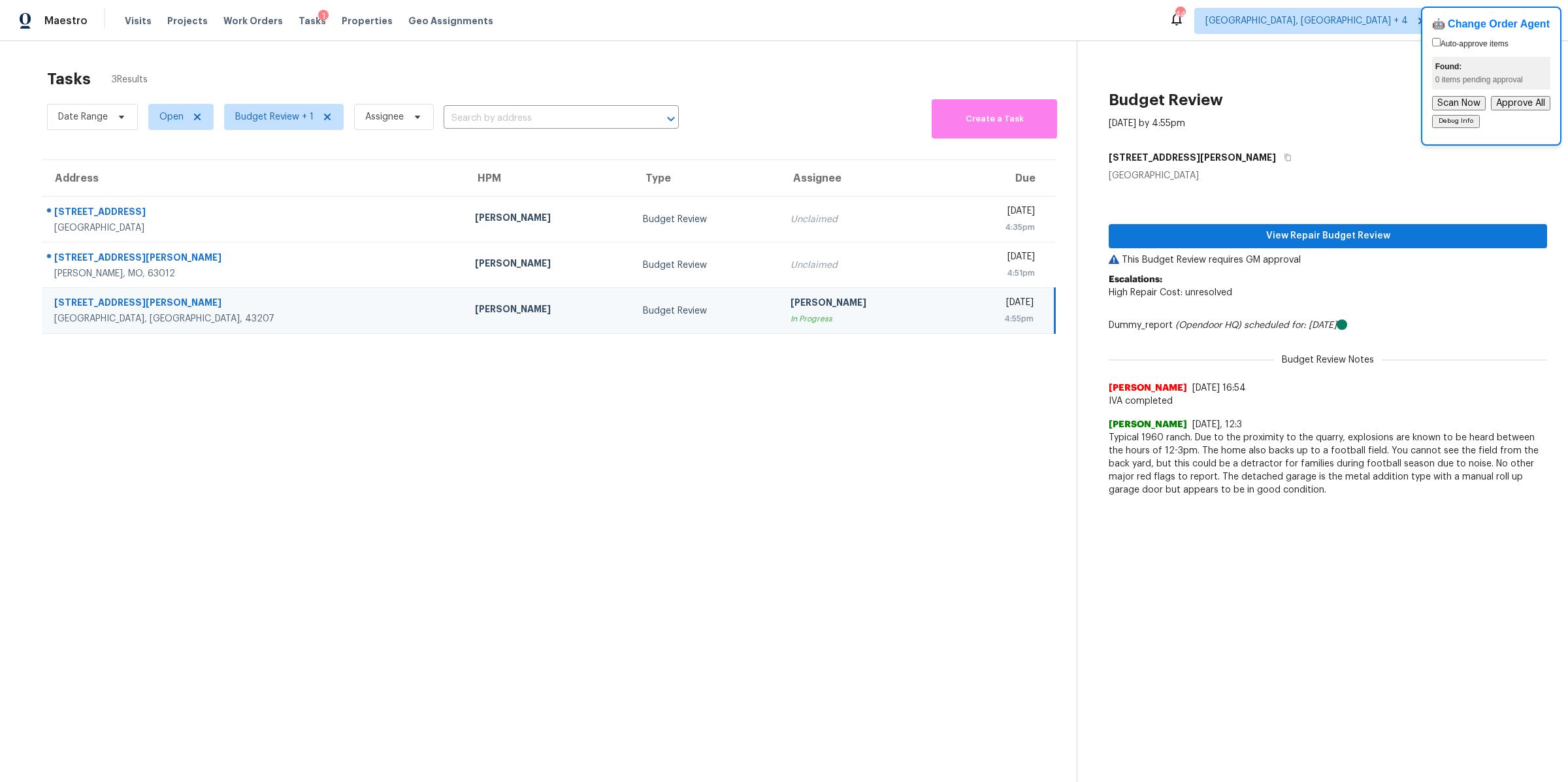
click at [11, 151] on div "Tasks 3 Results Date Range Open Budget Review + 1 Assignee ​ Create a Task Addr…" at bounding box center [784, 432] width 1568 height 782
drag, startPoint x: 11, startPoint y: 151, endPoint x: 556, endPoint y: 410, distance: 603.4
click at [555, 412] on div "Tasks 3 Results Date Range Open Budget Review + 1 Assignee ​ Create a Task Addr…" at bounding box center [784, 432] width 1568 height 782
click at [556, 410] on section "Tasks 3 Results Date Range Open Budget Review + 1 Assignee ​ Create a Task Addr…" at bounding box center [548, 442] width 1055 height 761
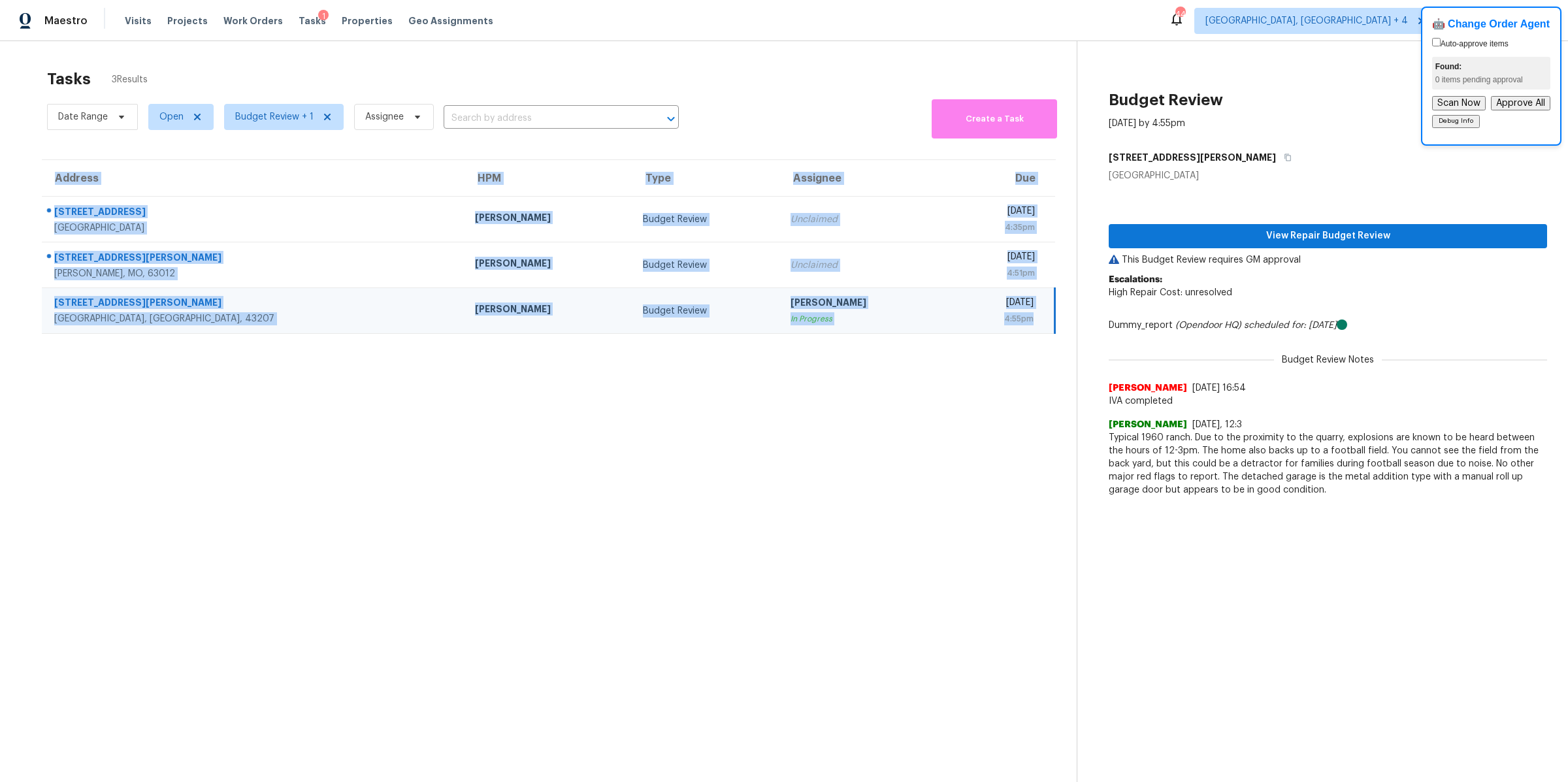
drag, startPoint x: 556, startPoint y: 410, endPoint x: 36, endPoint y: 167, distance: 574.0
click at [36, 167] on section "Tasks 3 Results Date Range Open Budget Review + 1 Assignee ​ Create a Task Addr…" at bounding box center [548, 442] width 1055 height 761
click at [36, 167] on div "Address HPM Type Assignee Due [STREET_ADDRESS] [PERSON_NAME] Budget Review Uncl…" at bounding box center [548, 247] width 1055 height 175
